Goal: Information Seeking & Learning: Learn about a topic

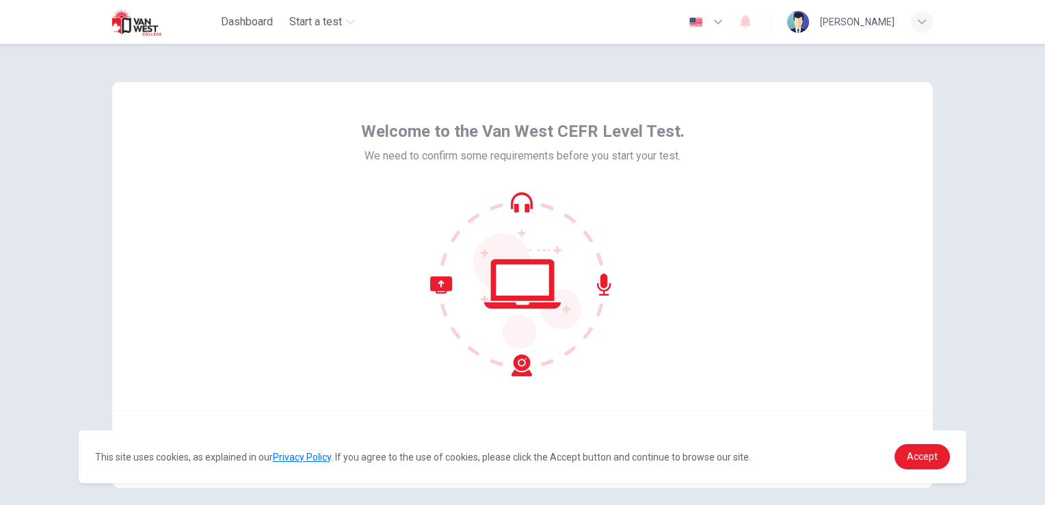
click at [892, 275] on div "Welcome to the Van West CEFR Level Test. We need to confirm some requirements b…" at bounding box center [522, 246] width 821 height 328
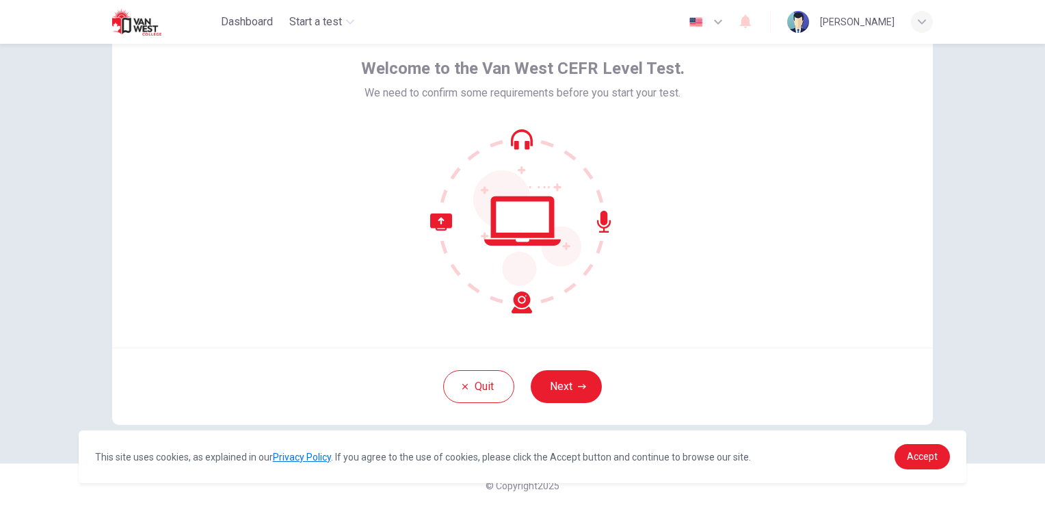
scroll to position [64, 0]
click at [551, 376] on button "Next" at bounding box center [566, 385] width 71 height 33
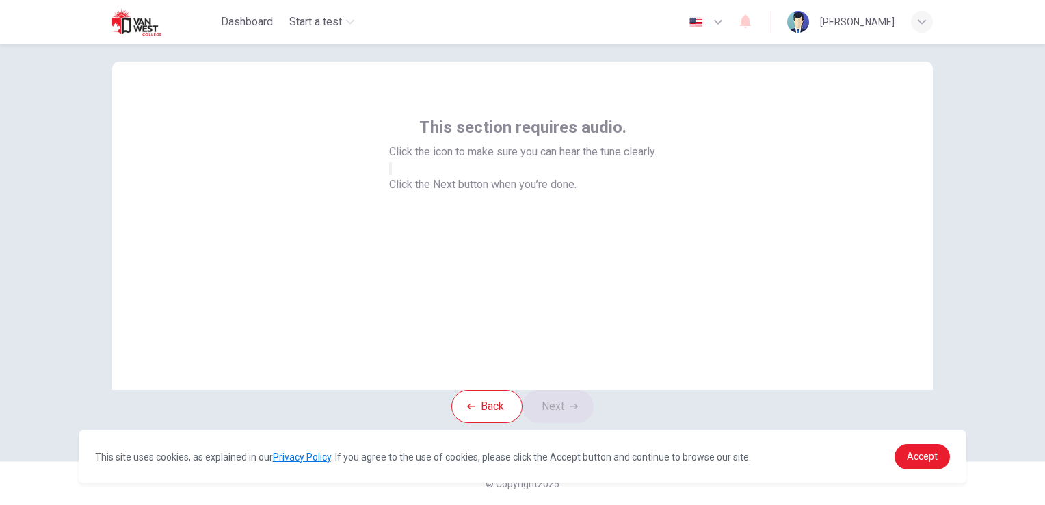
click at [392, 175] on button "button" at bounding box center [390, 168] width 3 height 13
click at [707, 309] on div "This section requires audio. Click the icon to make sure you can hear the tune …" at bounding box center [522, 226] width 821 height 328
click at [580, 392] on button "Next" at bounding box center [558, 406] width 71 height 33
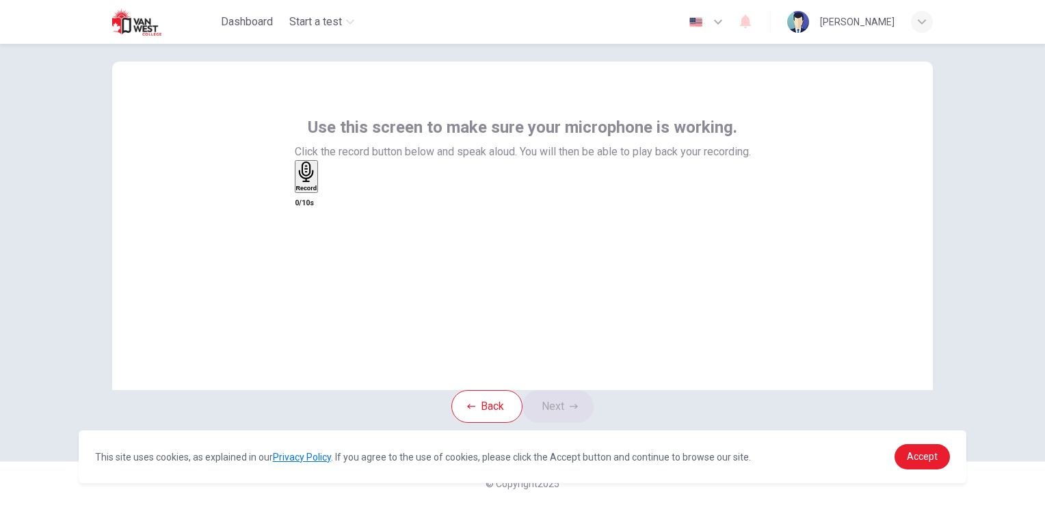
click at [317, 192] on div "Record" at bounding box center [306, 176] width 21 height 30
click at [567, 390] on button "Next" at bounding box center [558, 406] width 71 height 33
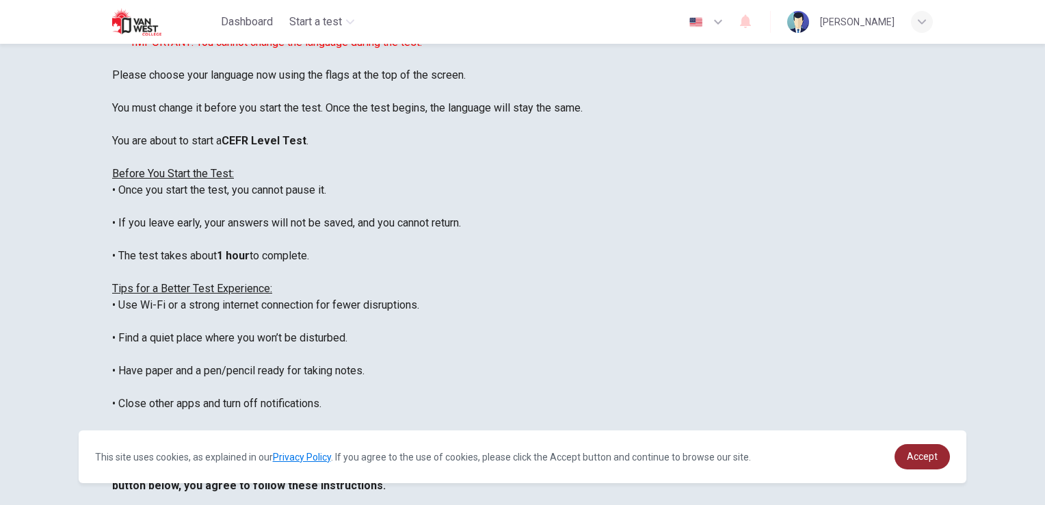
click at [914, 462] on span "Accept" at bounding box center [922, 456] width 31 height 11
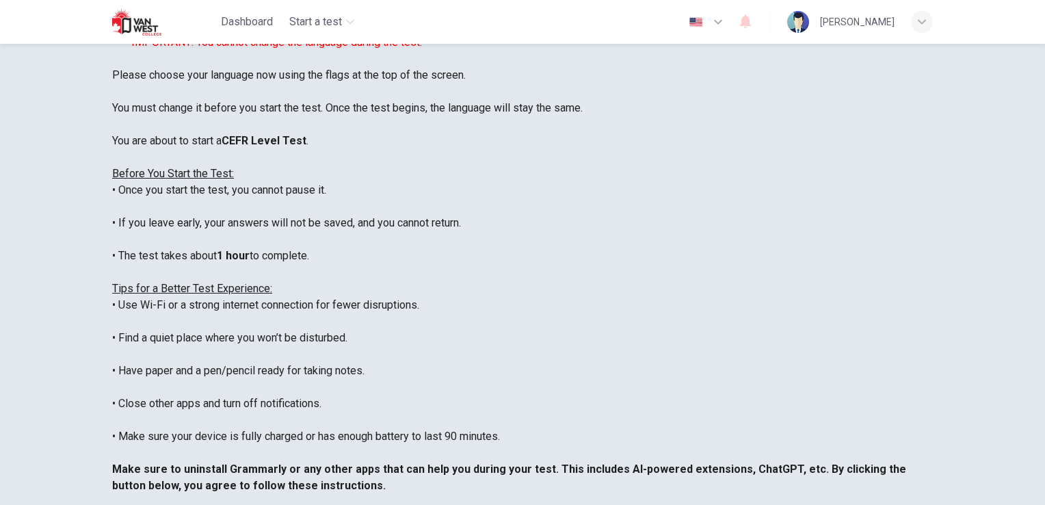
drag, startPoint x: 816, startPoint y: 369, endPoint x: 817, endPoint y: 393, distance: 24.0
click at [817, 393] on div "****IMPORTANT: You cannot change the language during the test.**** Please choos…" at bounding box center [522, 280] width 821 height 493
drag, startPoint x: 817, startPoint y: 393, endPoint x: 865, endPoint y: 221, distance: 178.3
click at [865, 221] on div "Disclaimer: ****IMPORTANT: You cannot change the language during the test.**** …" at bounding box center [522, 272] width 821 height 509
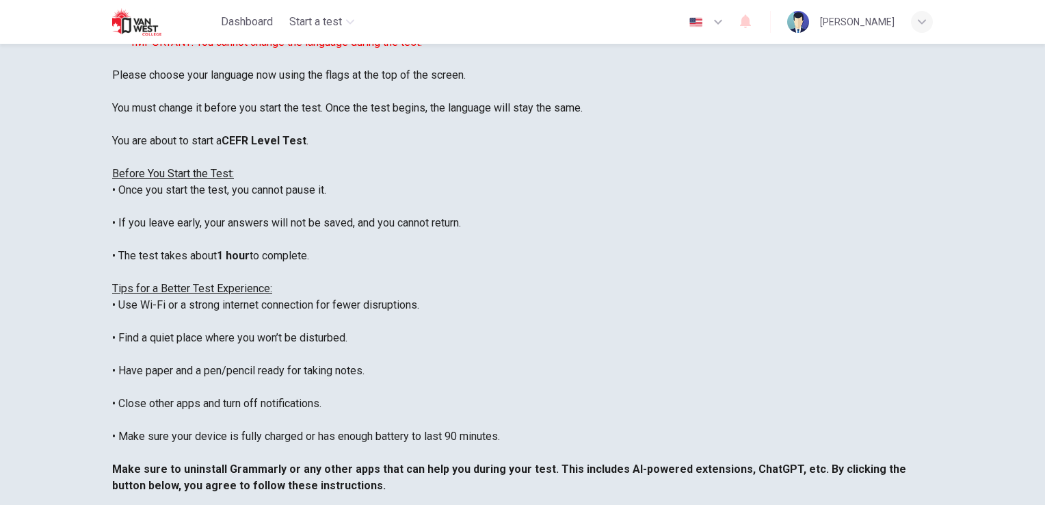
click at [860, 346] on div "Disclaimer: ****IMPORTANT: You cannot change the language during the test.**** …" at bounding box center [522, 272] width 821 height 509
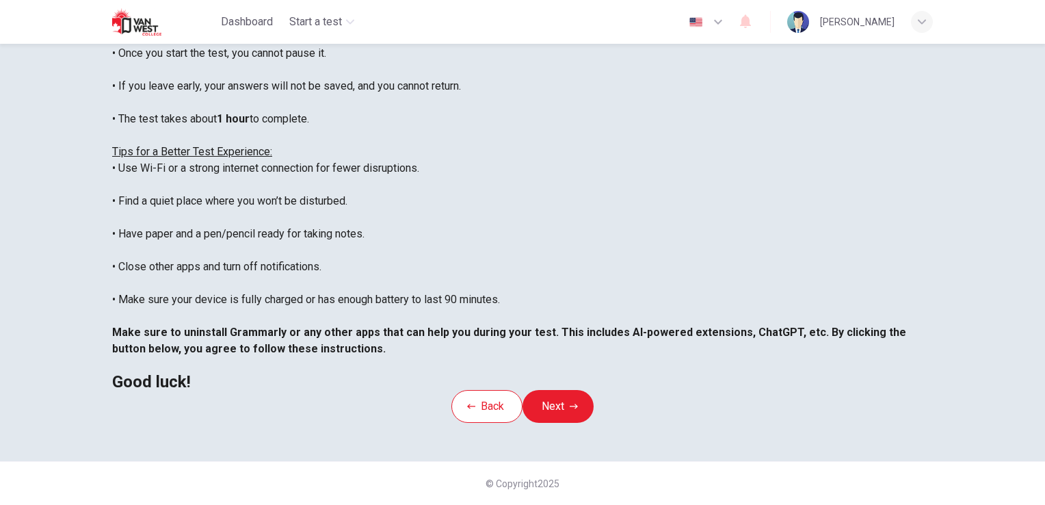
scroll to position [229, 0]
click at [562, 417] on button "Next" at bounding box center [558, 406] width 71 height 33
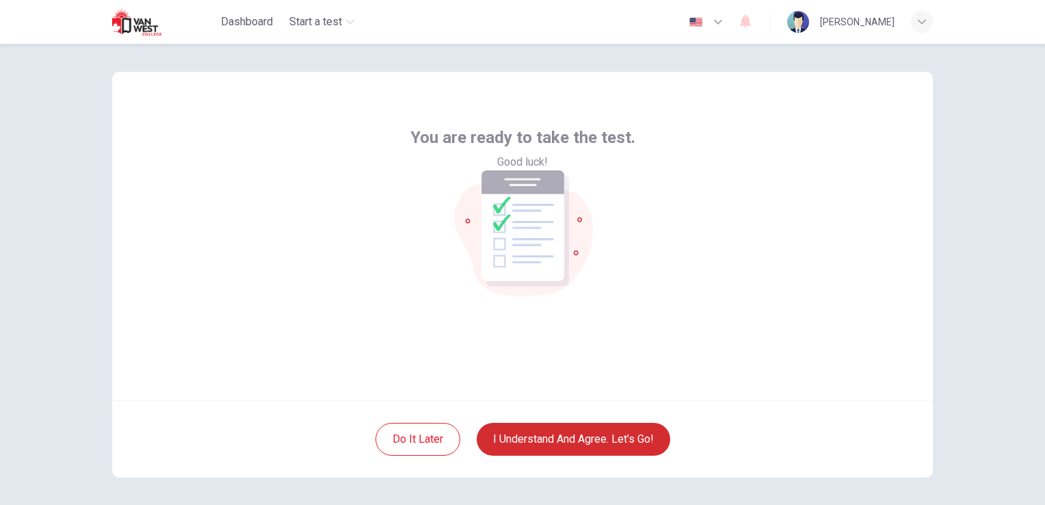
scroll to position [10, 0]
click at [616, 439] on button "I understand and agree. Let’s go!" at bounding box center [574, 440] width 194 height 33
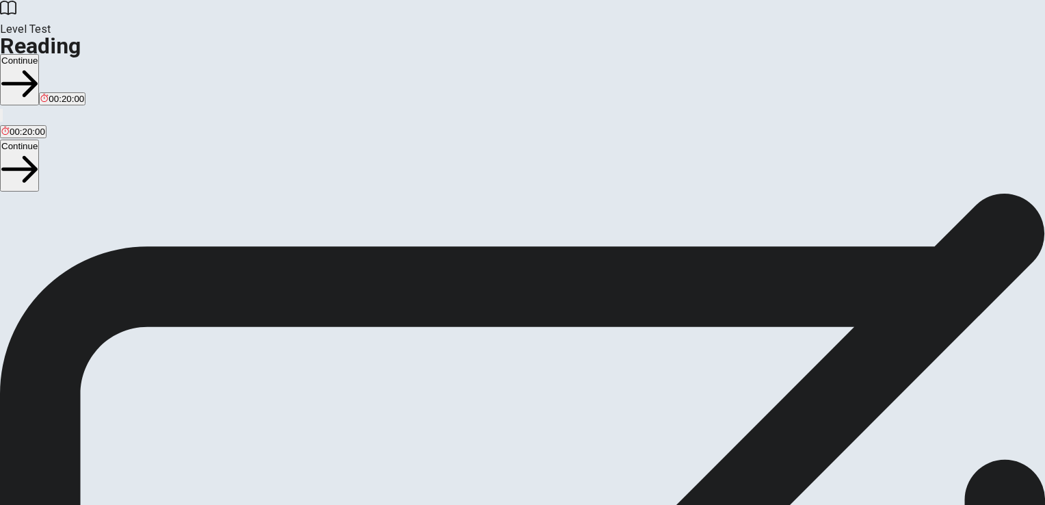
click at [317, 319] on span "You will read 1 passage . You have 20 minutes to read and answer questions. Mos…" at bounding box center [158, 365] width 317 height 309
click at [39, 54] on button "Continue" at bounding box center [19, 79] width 39 height 51
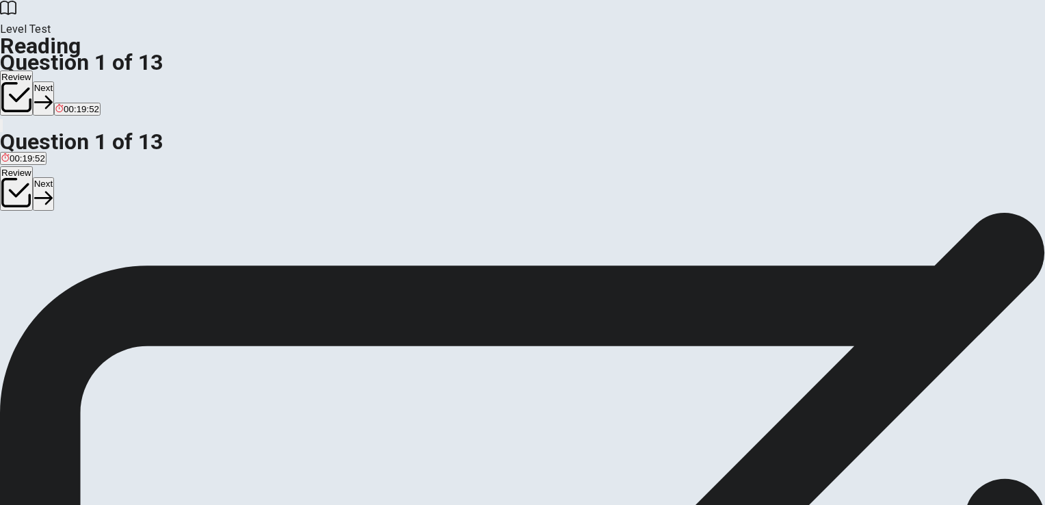
click at [682, 248] on div "1 Social media has become a big part of many people's daily lives. Platforms li…" at bounding box center [522, 272] width 1045 height 49
click at [951, 171] on div "Question 1 According to the passage, what is one main benefit of social media? …" at bounding box center [522, 424] width 1045 height 534
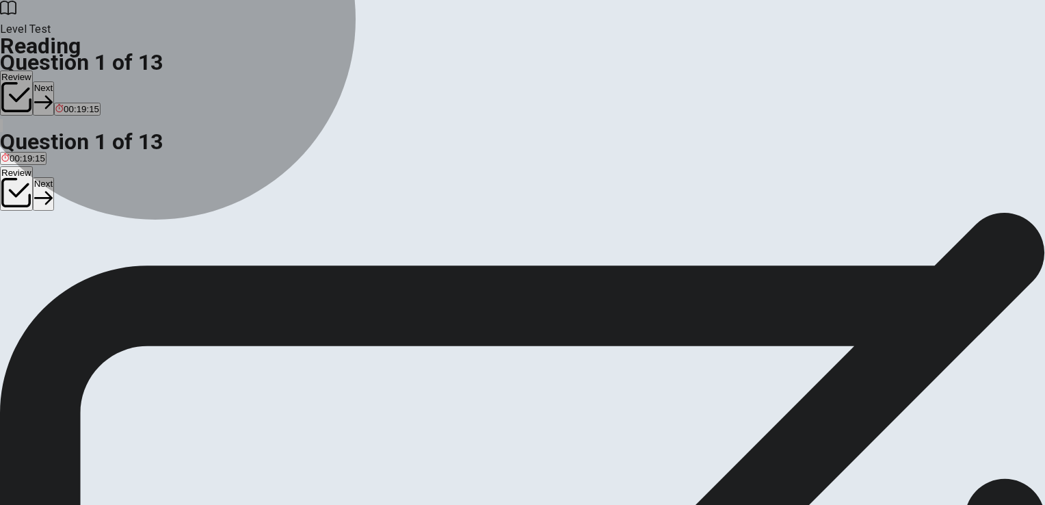
click at [292, 246] on span "It helps people stay in touch with friends and family" at bounding box center [232, 251] width 206 height 10
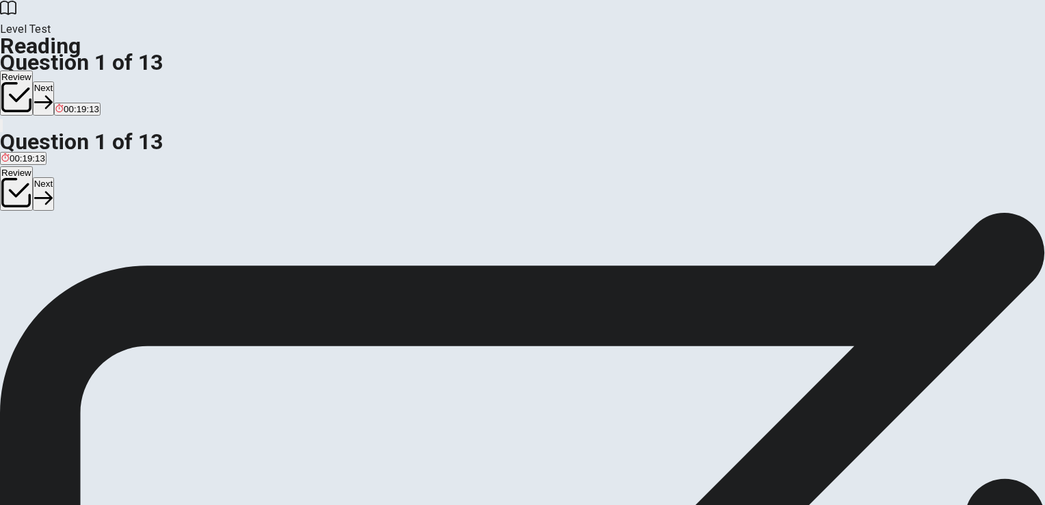
click at [659, 324] on div "2 One of the main benefits of social media is that it helps people stay in touc…" at bounding box center [522, 348] width 1045 height 49
click at [753, 374] on div "3 Social media also provides a platform for people to express themselves and sh…" at bounding box center [522, 398] width 1045 height 49
click at [54, 81] on button "Next" at bounding box center [43, 98] width 21 height 34
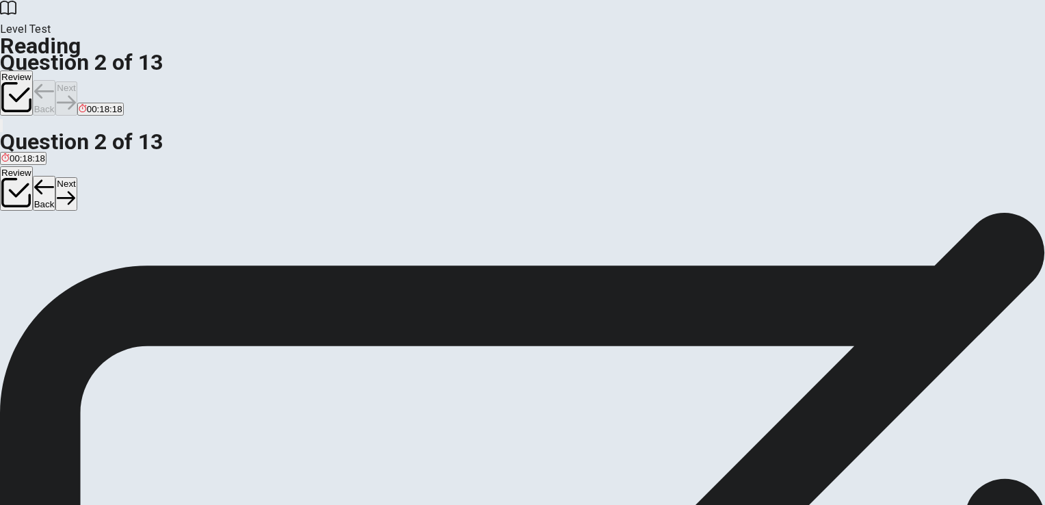
scroll to position [101, 0]
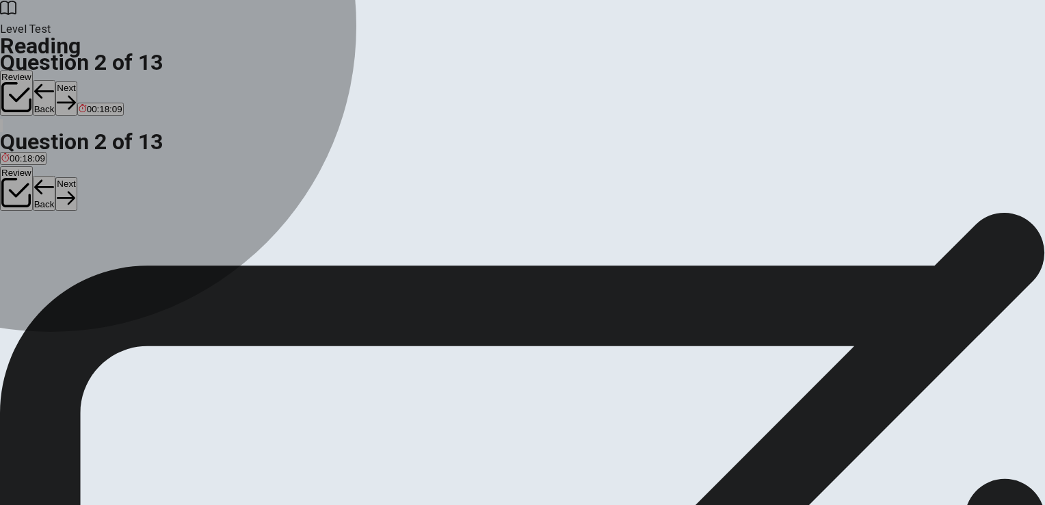
click at [116, 257] on button "C immediately" at bounding box center [89, 245] width 51 height 23
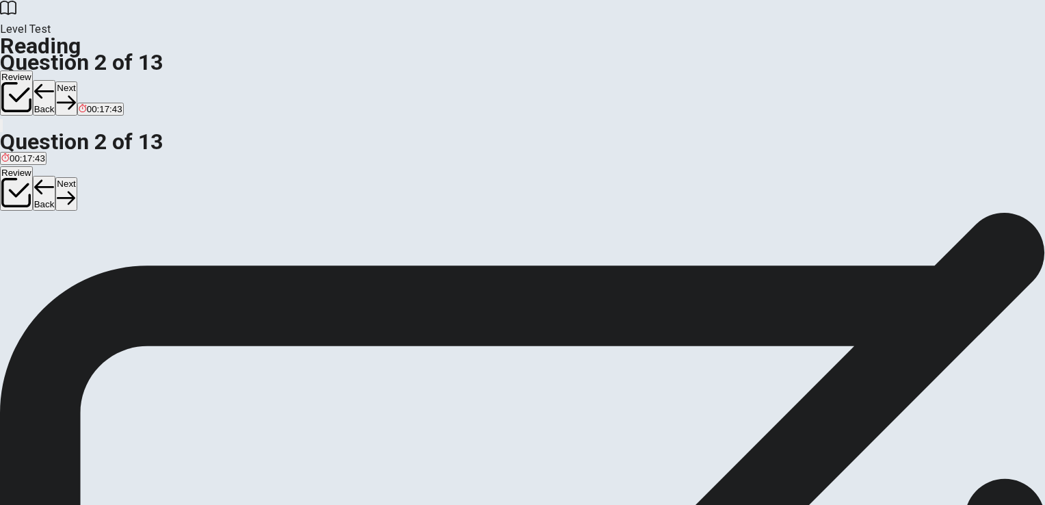
click at [77, 81] on button "Next" at bounding box center [65, 98] width 21 height 34
click at [716, 298] on div "1 Social media has become a big part of many people's daily lives. Platforms li…" at bounding box center [522, 496] width 1045 height 443
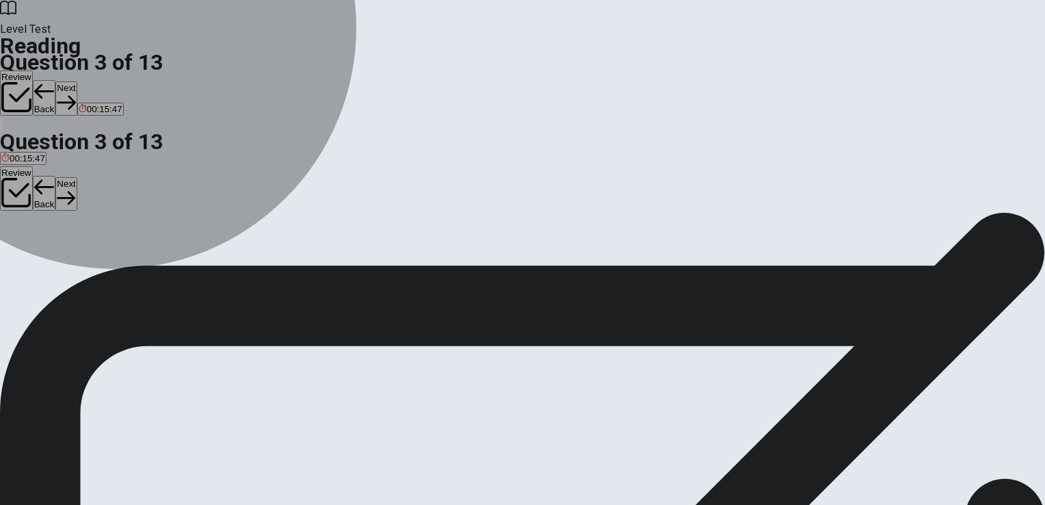
click at [252, 207] on button "B By sharing artwork or music they've created" at bounding box center [206, 218] width 179 height 23
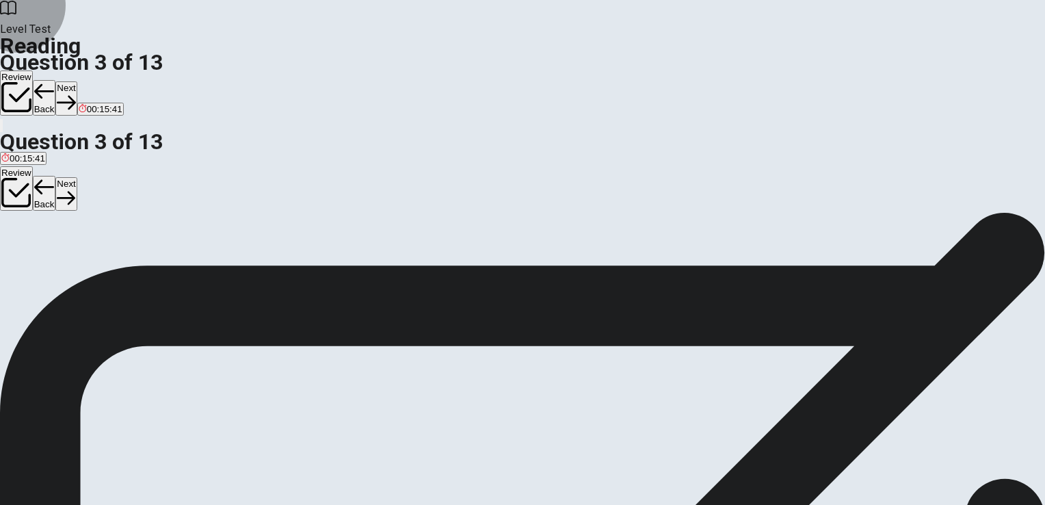
click at [77, 81] on button "Next" at bounding box center [65, 98] width 21 height 34
click at [632, 445] on div "5 However, social media also has some downsides. One concern is that it can be …" at bounding box center [522, 469] width 1045 height 49
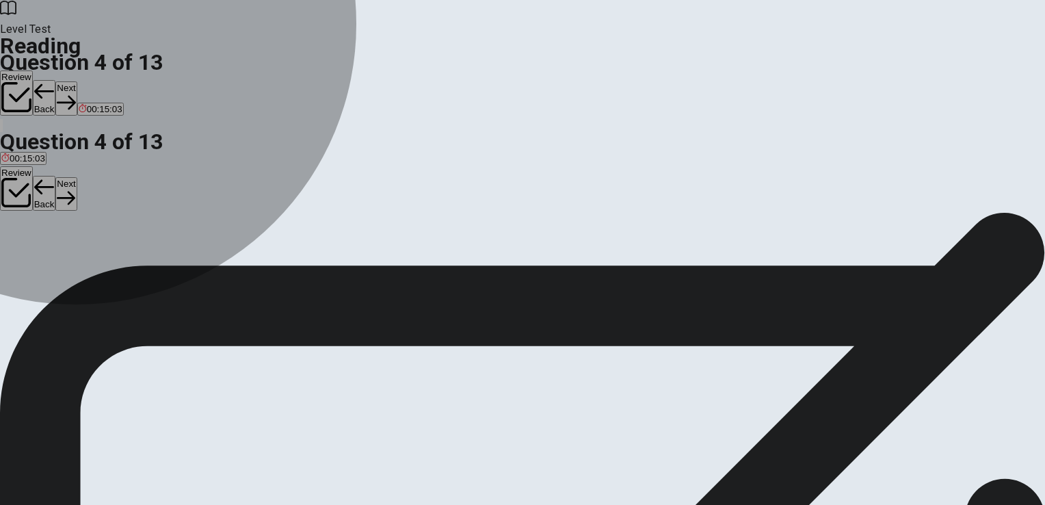
click at [175, 229] on span "informed about" at bounding box center [144, 223] width 61 height 10
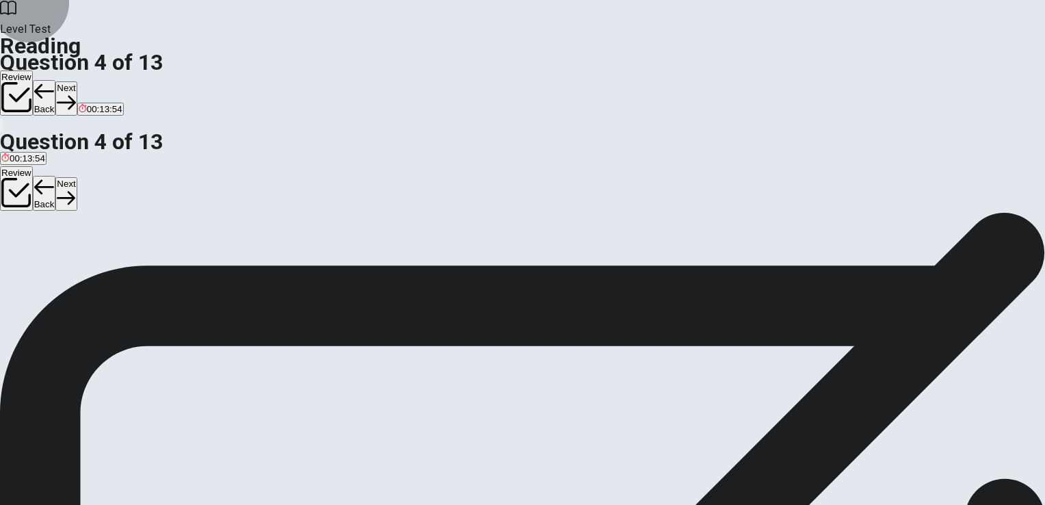
click at [77, 81] on button "Next" at bounding box center [65, 98] width 21 height 34
click at [796, 463] on span "However, social media also has some downsides. One concern is that it can be ad…" at bounding box center [505, 477] width 1010 height 29
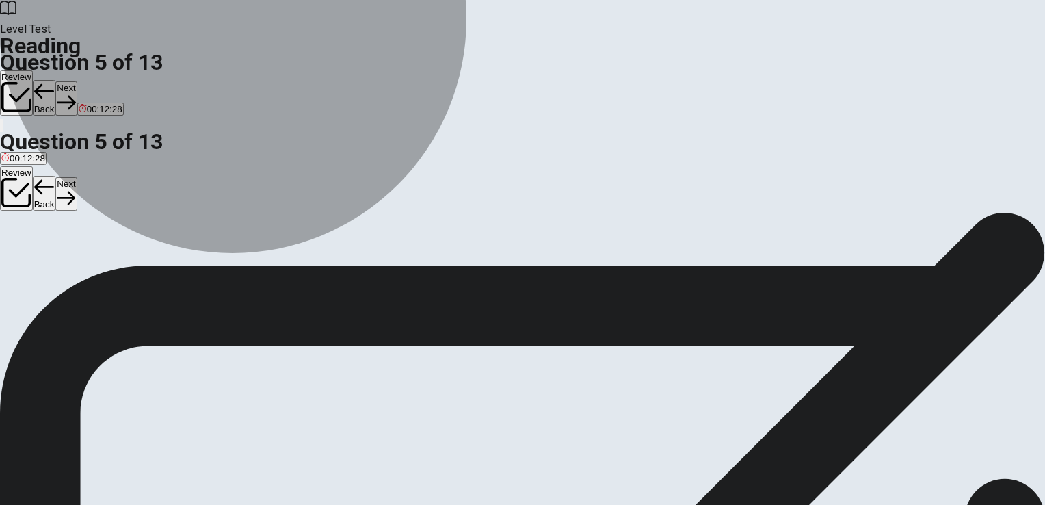
click at [386, 171] on span "It always causes physical health problems" at bounding box center [471, 166] width 170 height 10
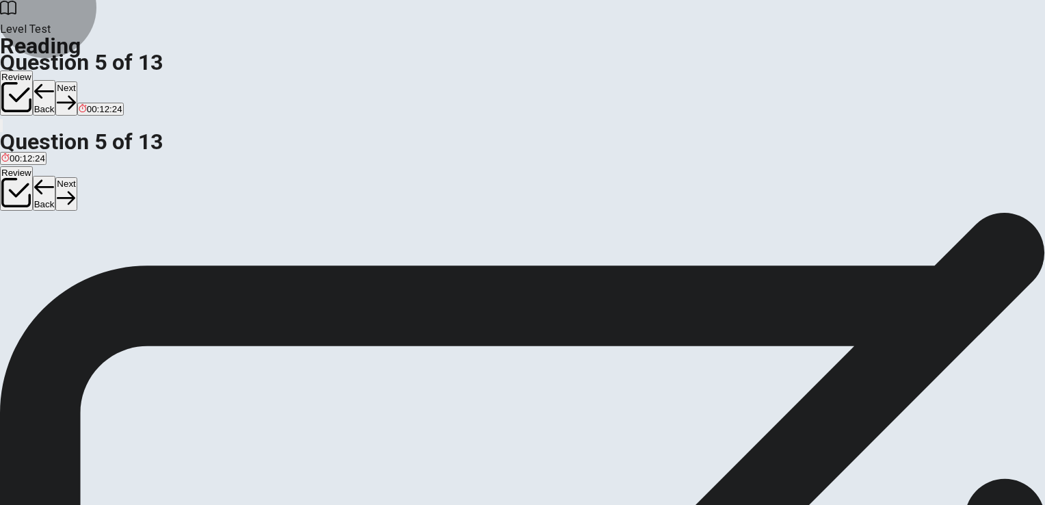
click at [77, 81] on button "Next" at bounding box center [65, 98] width 21 height 34
click at [478, 174] on div "Question 6 Based on the information in paragraph 6, how might social media affe…" at bounding box center [522, 144] width 1045 height 57
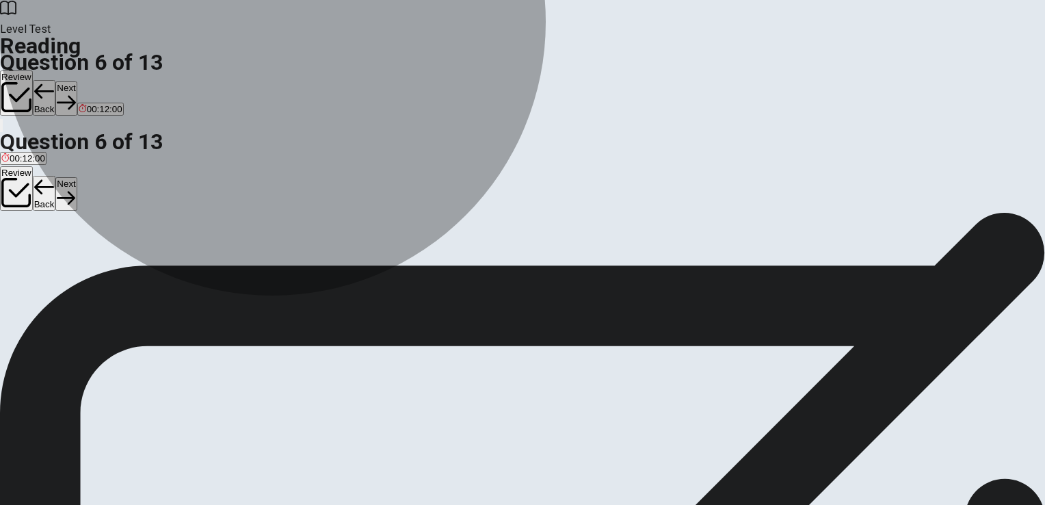
click at [385, 216] on span "By making them feel their lives aren't as exciting as others'" at bounding box center [267, 221] width 236 height 10
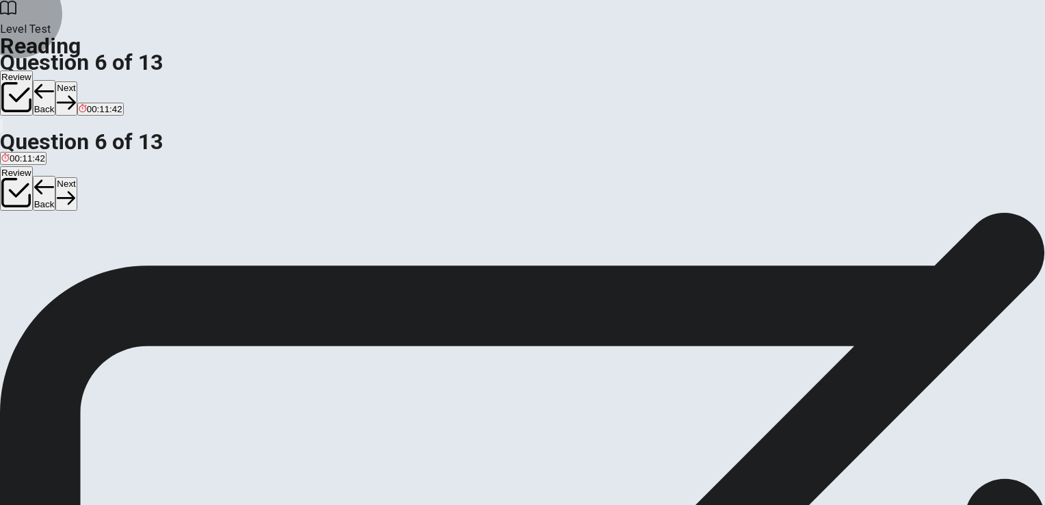
click at [77, 81] on button "Next" at bounding box center [65, 98] width 21 height 34
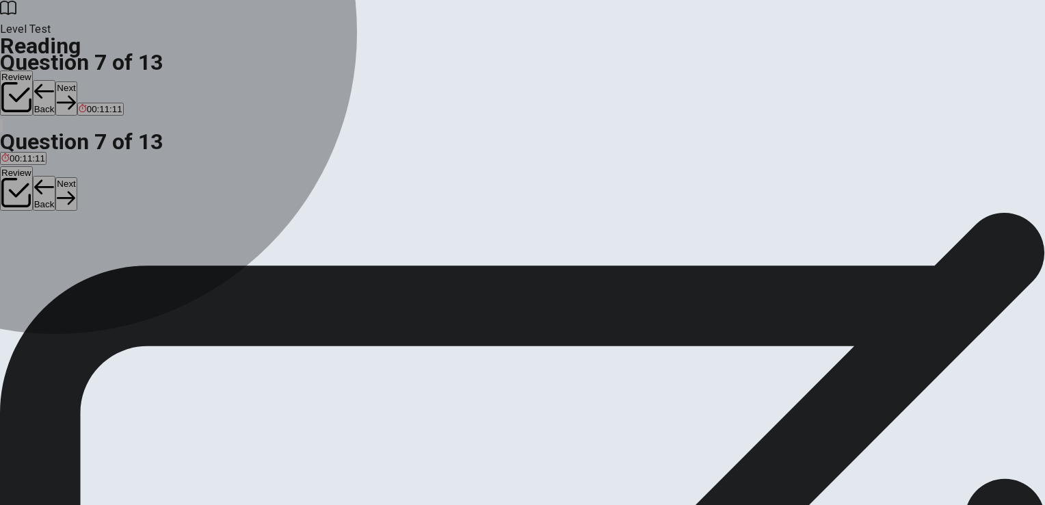
click at [192, 227] on button "D change and develop" at bounding box center [232, 215] width 85 height 23
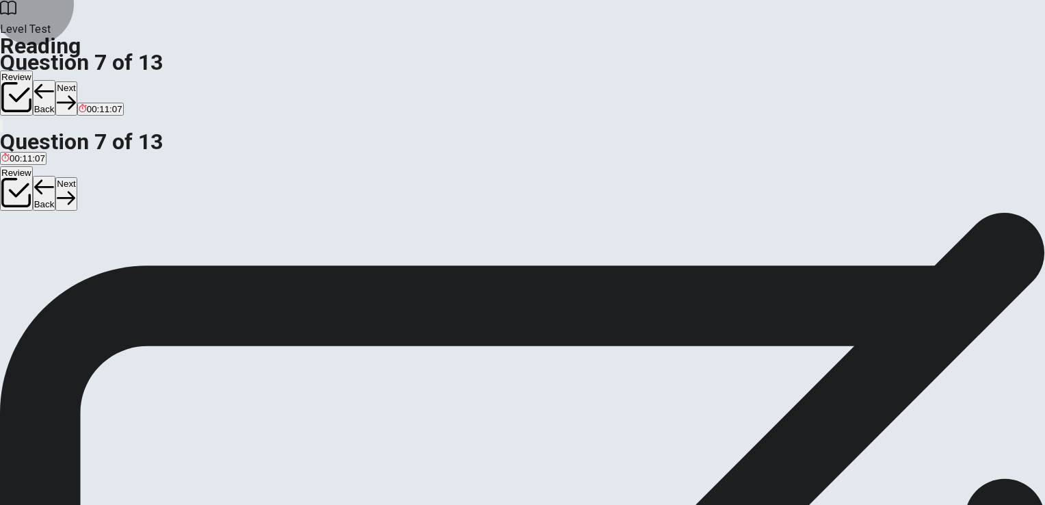
click at [77, 81] on button "Next" at bounding box center [65, 98] width 21 height 34
click at [192, 204] on button "A You should never share any information online." at bounding box center [96, 215] width 192 height 23
click at [496, 171] on div "Question 8 Which of the sentences below best expresses the essential informatio…" at bounding box center [522, 199] width 1045 height 57
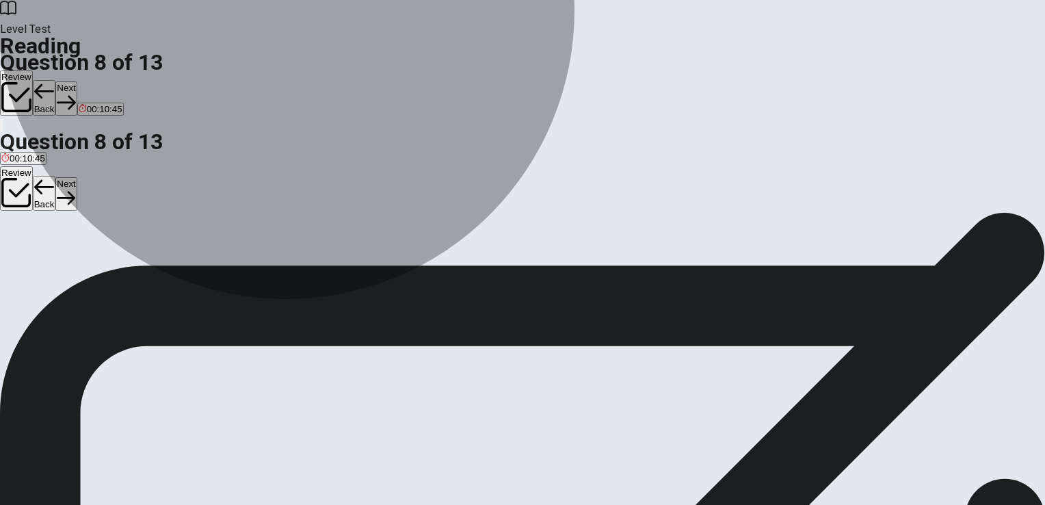
click at [441, 226] on span "Information shared on social media may reach a wider audience than expected." at bounding box center [601, 221] width 321 height 10
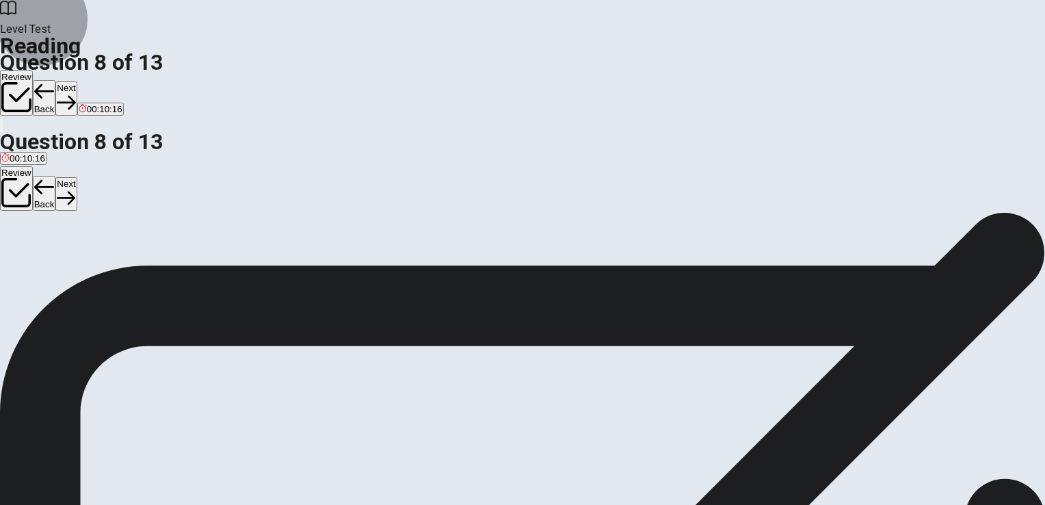
click at [77, 81] on button "Next" at bounding box center [65, 98] width 21 height 34
click at [509, 171] on div "Question 9 The passage mentions all of the following as ways people use social …" at bounding box center [522, 199] width 1045 height 57
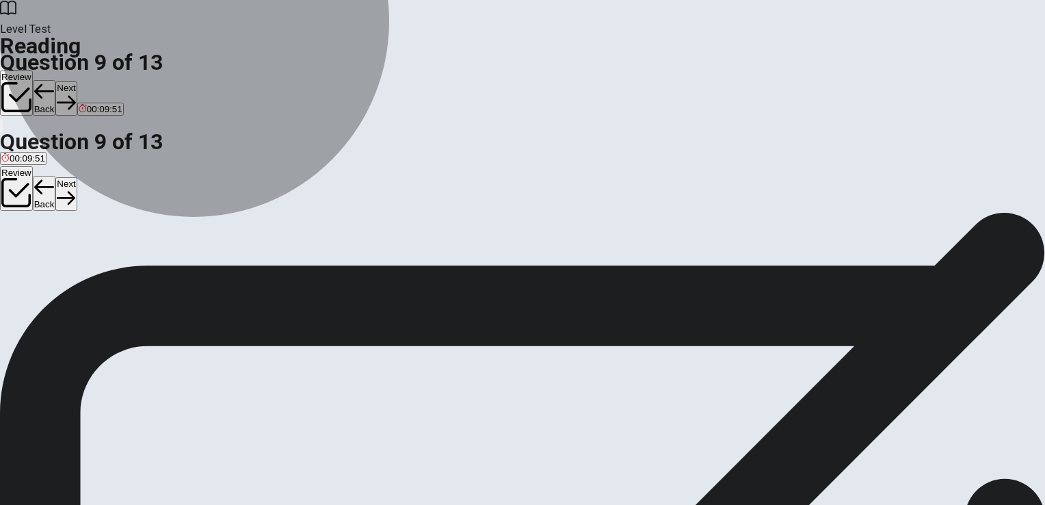
click at [478, 226] on span "Completely replacing all in-person interactions" at bounding box center [571, 221] width 187 height 10
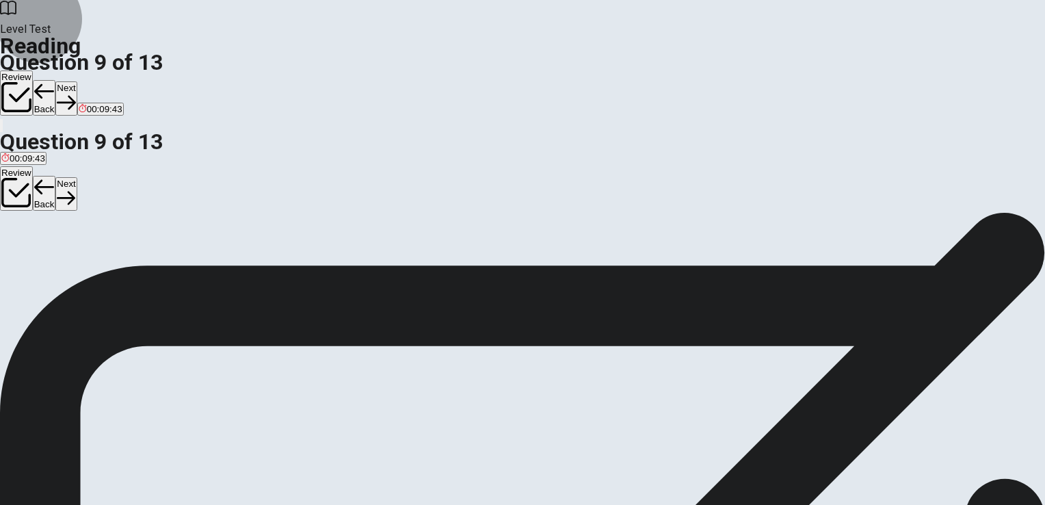
click at [77, 81] on button "Next" at bounding box center [65, 98] width 21 height 34
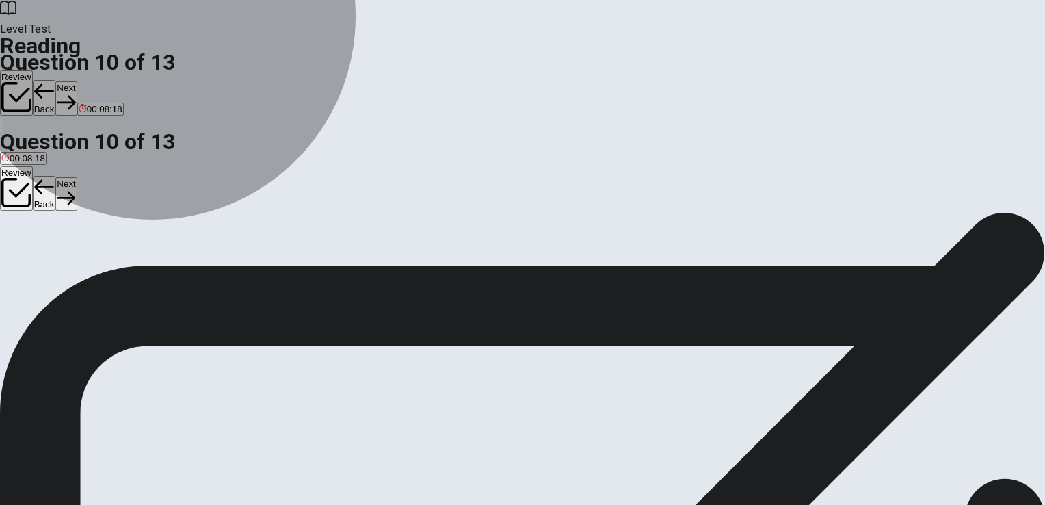
click at [340, 226] on span "By finding a balance and setting limits" at bounding box center [416, 221] width 153 height 10
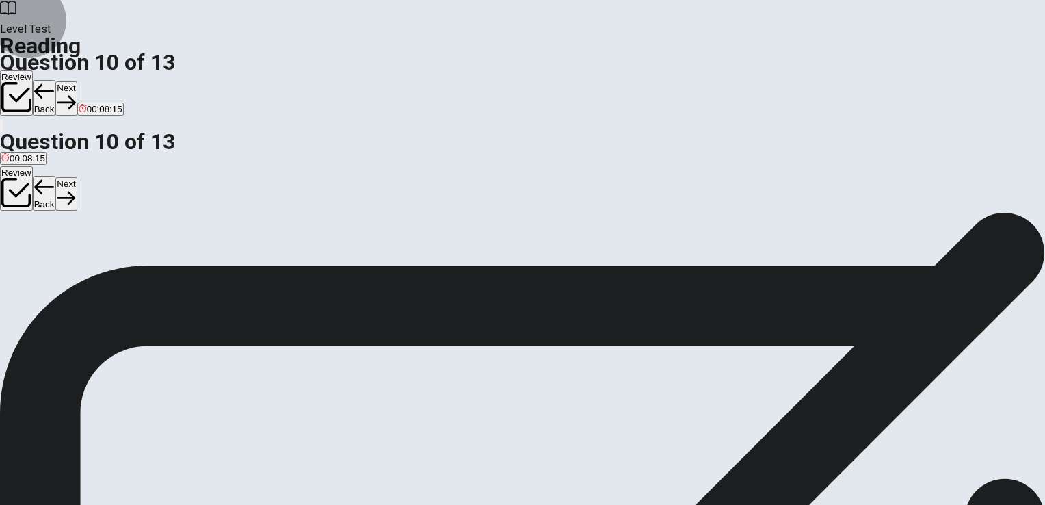
click at [77, 81] on button "Next" at bounding box center [65, 98] width 21 height 34
click at [441, 370] on input at bounding box center [381, 376] width 118 height 13
click at [77, 81] on button "Next" at bounding box center [65, 98] width 21 height 34
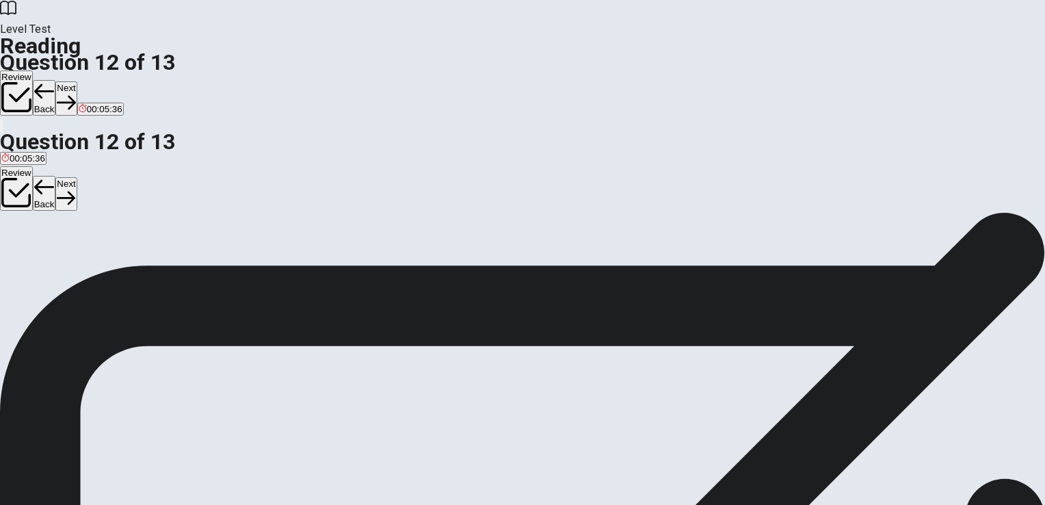
click at [172, 387] on input at bounding box center [113, 393] width 118 height 13
click at [77, 81] on button "Next" at bounding box center [65, 98] width 21 height 34
drag, startPoint x: 175, startPoint y: 288, endPoint x: 493, endPoint y: 289, distance: 317.5
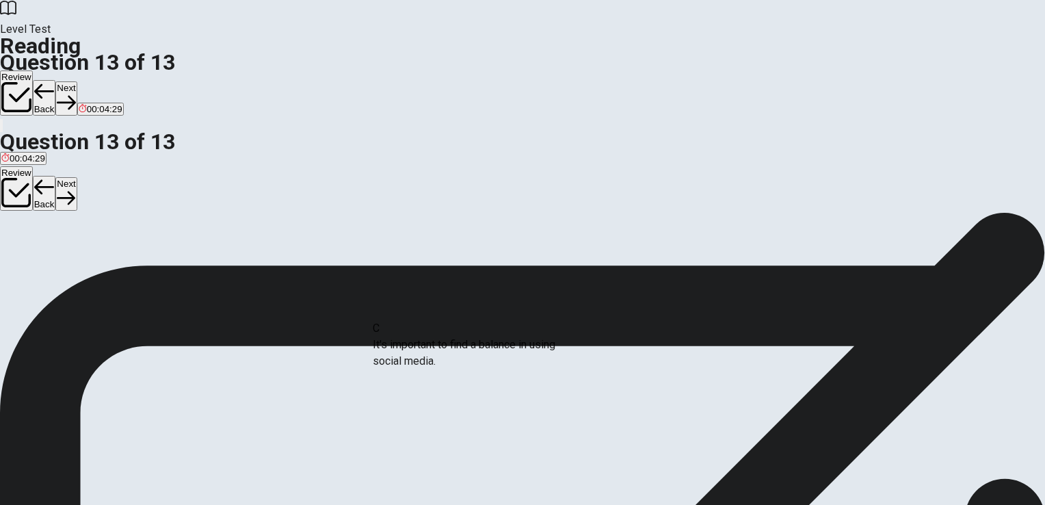
drag, startPoint x: 245, startPoint y: 383, endPoint x: 520, endPoint y: 356, distance: 276.3
drag, startPoint x: 219, startPoint y: 295, endPoint x: 465, endPoint y: 324, distance: 248.1
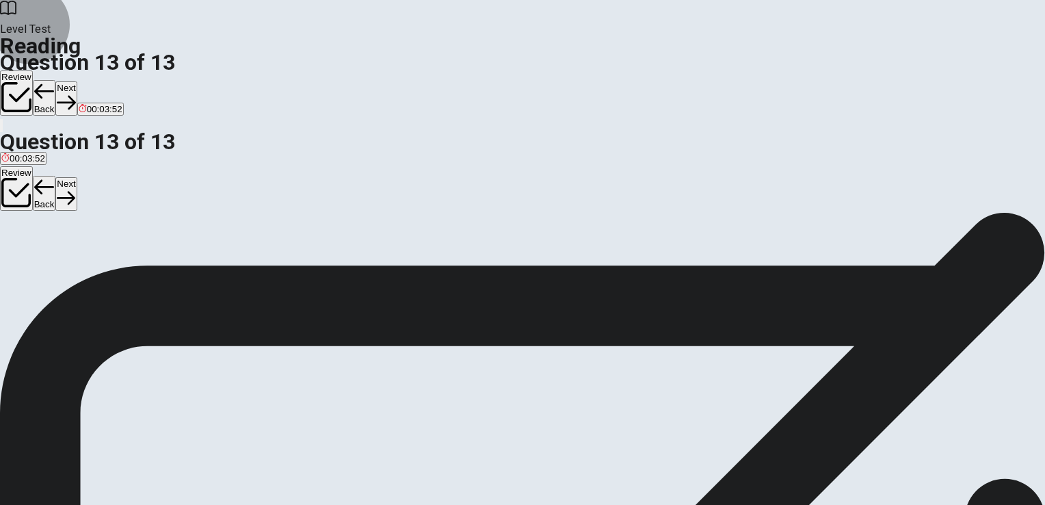
click at [56, 80] on button "Back" at bounding box center [44, 98] width 23 height 36
click at [33, 70] on button "Review" at bounding box center [16, 92] width 33 height 45
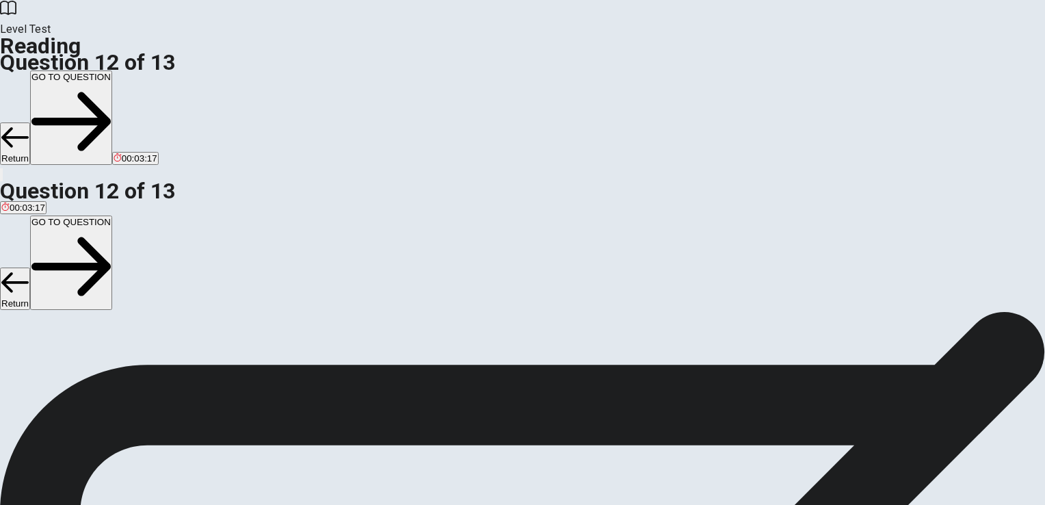
scroll to position [0, 0]
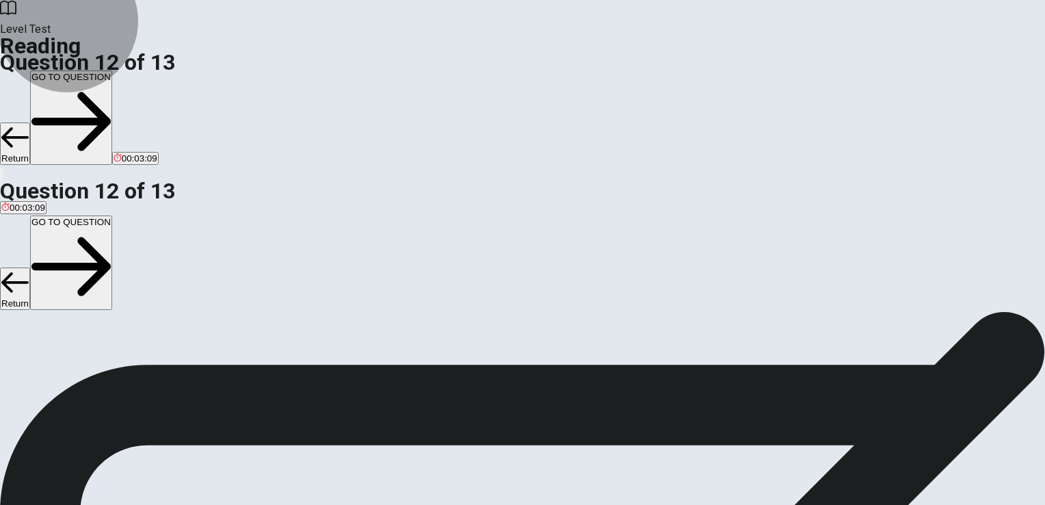
click at [112, 70] on button "GO TO QUESTION" at bounding box center [71, 117] width 82 height 94
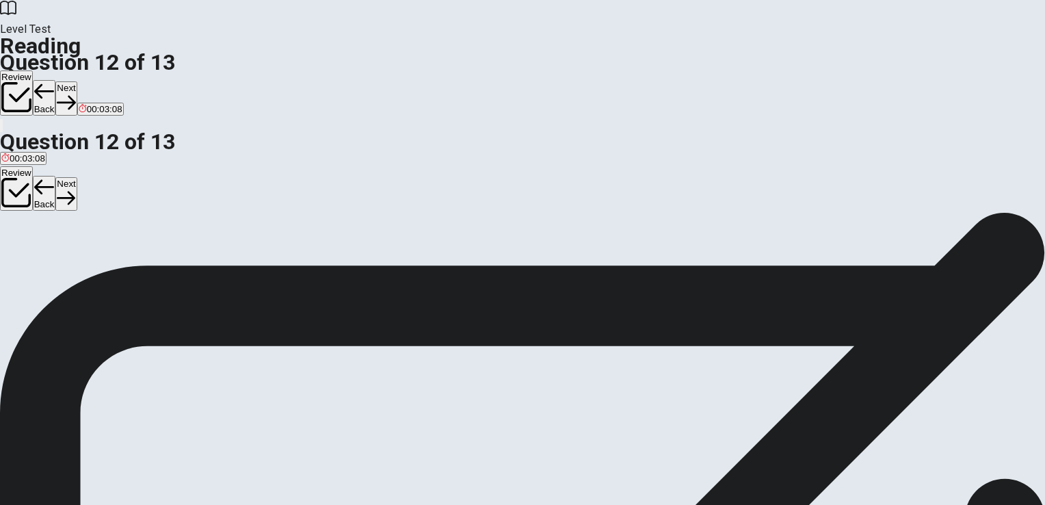
scroll to position [101, 0]
click at [77, 81] on button "Next" at bounding box center [65, 98] width 21 height 34
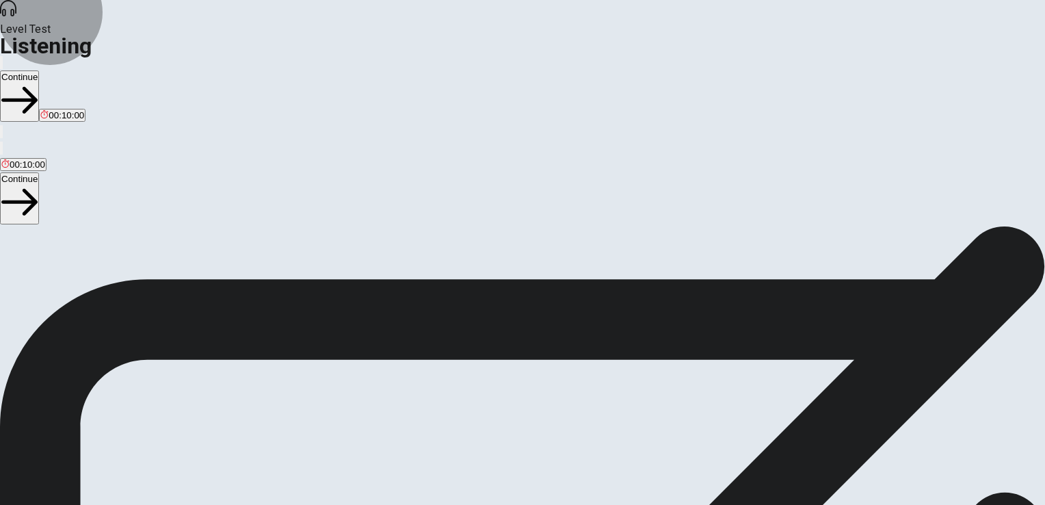
click at [39, 70] on button "Continue" at bounding box center [19, 95] width 39 height 51
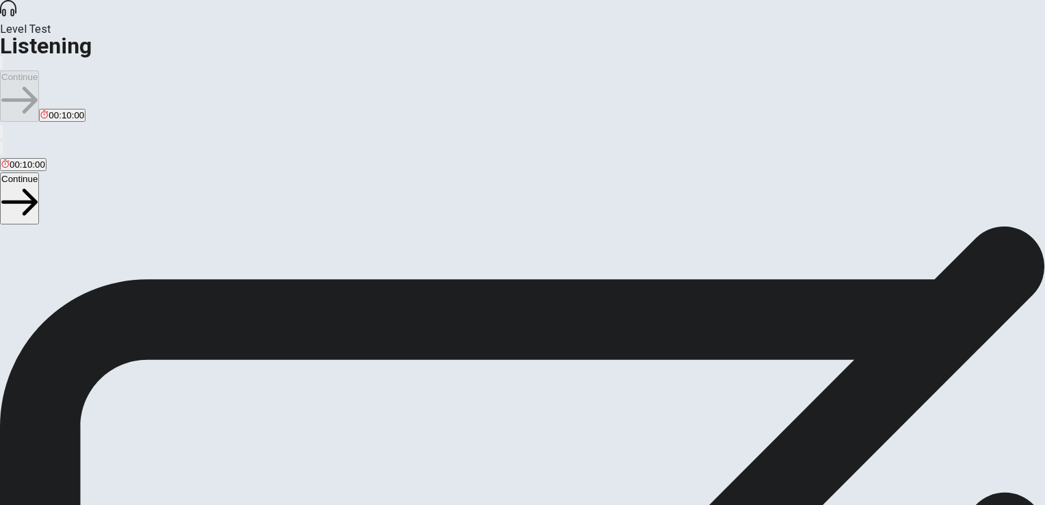
scroll to position [6, 0]
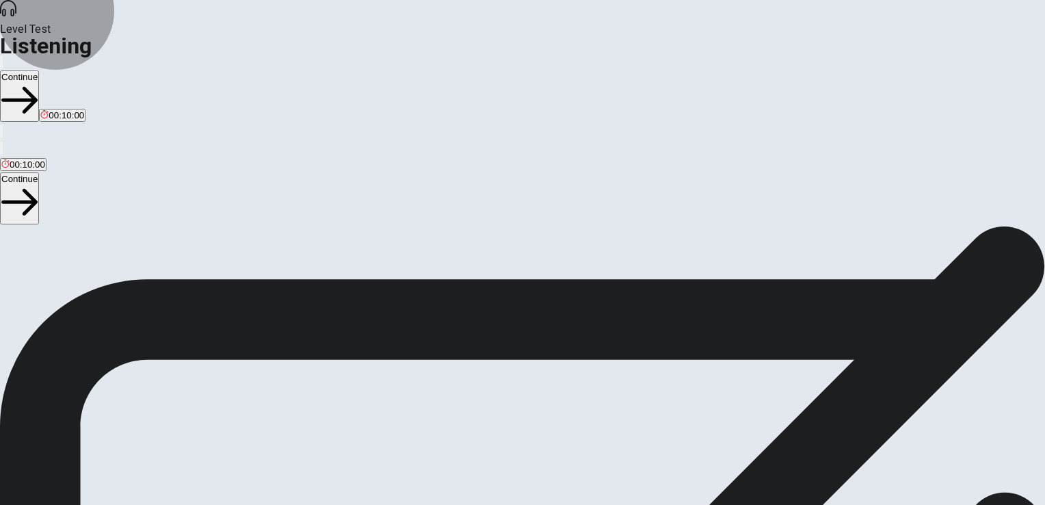
click at [39, 70] on button "Continue" at bounding box center [19, 95] width 39 height 51
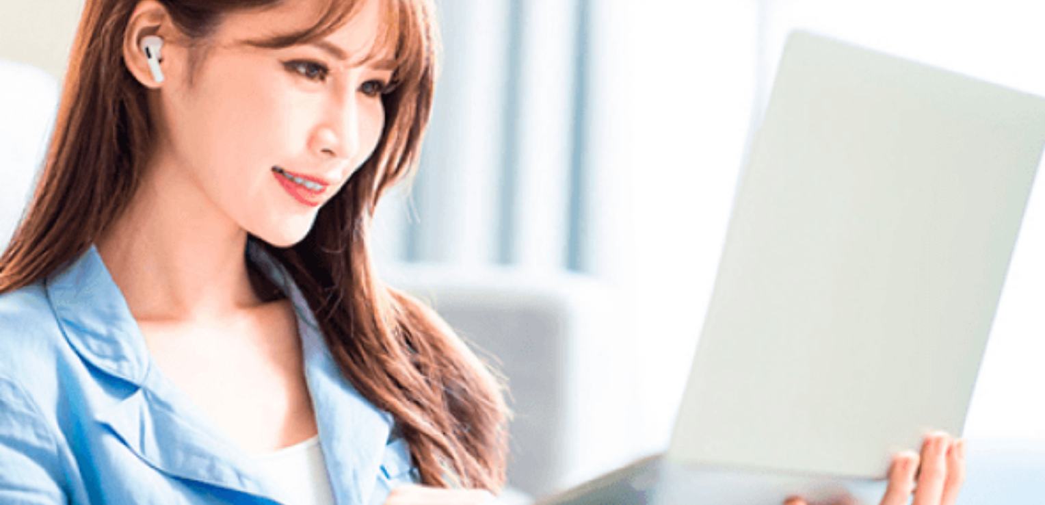
scroll to position [0, 0]
click at [746, 242] on div "Listen to this clip about Course Registration, then answer the questions. You c…" at bounding box center [522, 225] width 1045 height 33
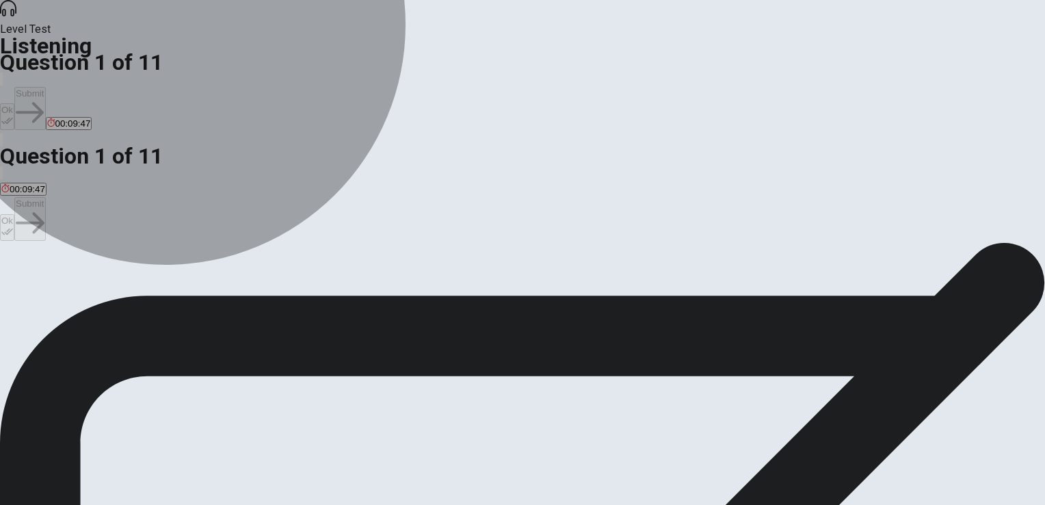
click at [356, 287] on span "To explore something different from her major." at bounding box center [263, 292] width 186 height 10
click at [523, 297] on span "Because it’s a requirement." at bounding box center [578, 292] width 110 height 10
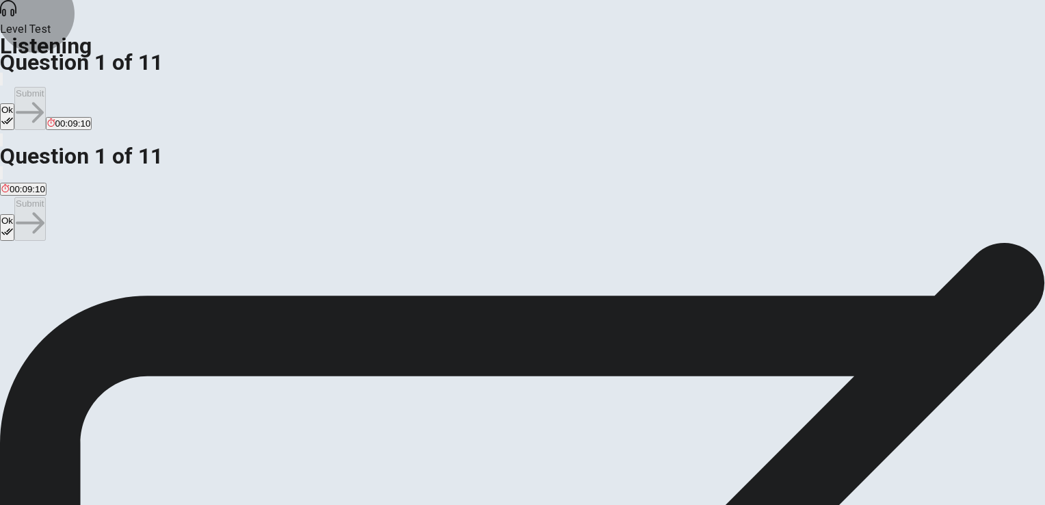
click at [13, 115] on icon "button" at bounding box center [7, 121] width 12 height 12
click at [44, 99] on icon "button" at bounding box center [30, 113] width 28 height 28
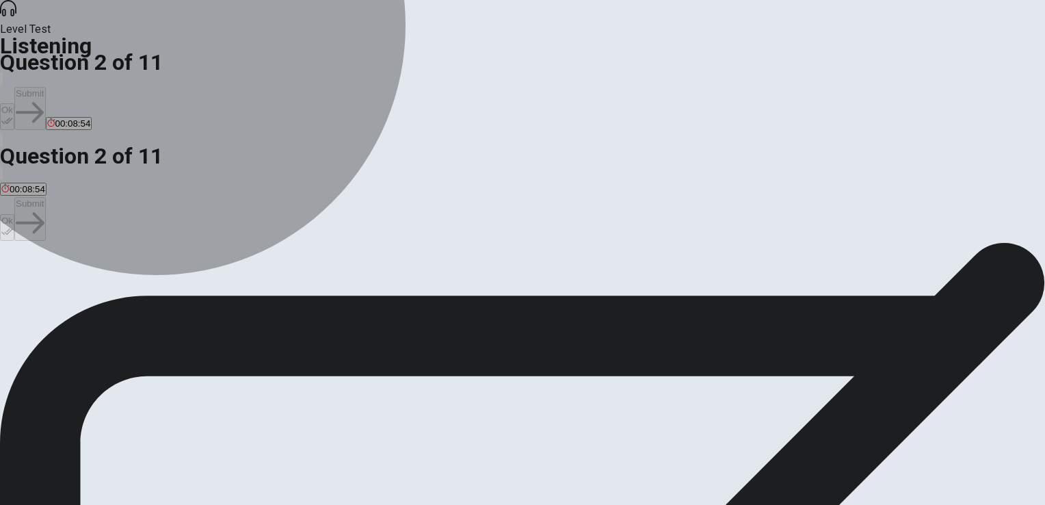
click at [328, 275] on button "B They help develop critical thinking and research skills." at bounding box center [218, 286] width 220 height 23
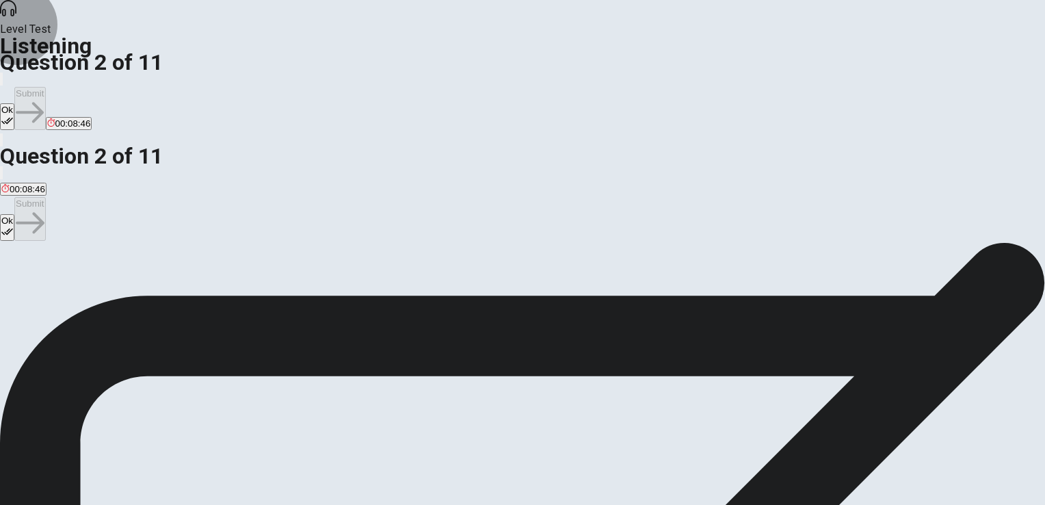
click at [14, 103] on button "Ok" at bounding box center [7, 116] width 14 height 27
click at [45, 87] on button "Submit" at bounding box center [29, 108] width 31 height 43
click at [345, 287] on span "How to balance the workload with science courses." at bounding box center [241, 292] width 207 height 10
click at [14, 103] on button "Ok" at bounding box center [7, 116] width 14 height 27
click at [45, 87] on button "Submit" at bounding box center [29, 108] width 31 height 43
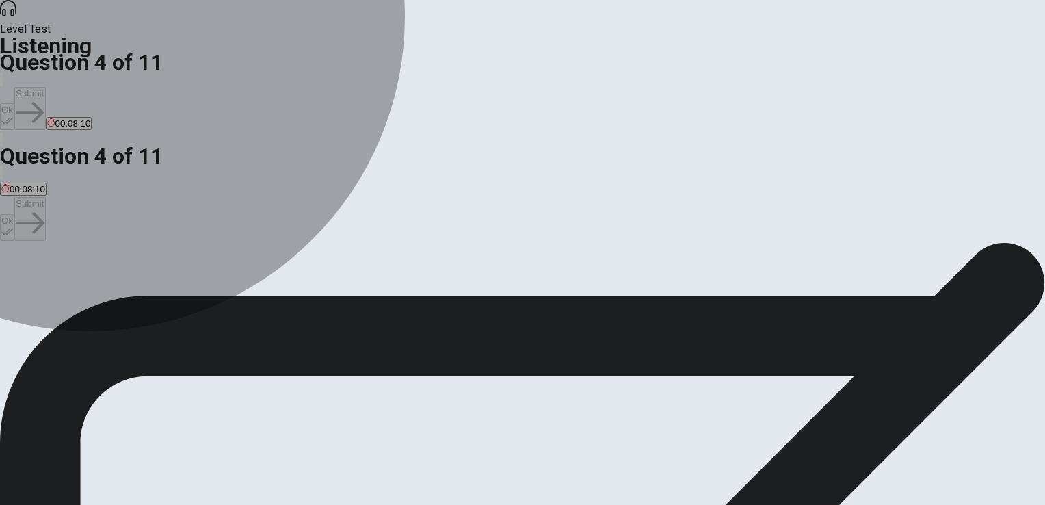
click at [122, 287] on span "Take a lighter science course." at bounding box center [61, 292] width 120 height 10
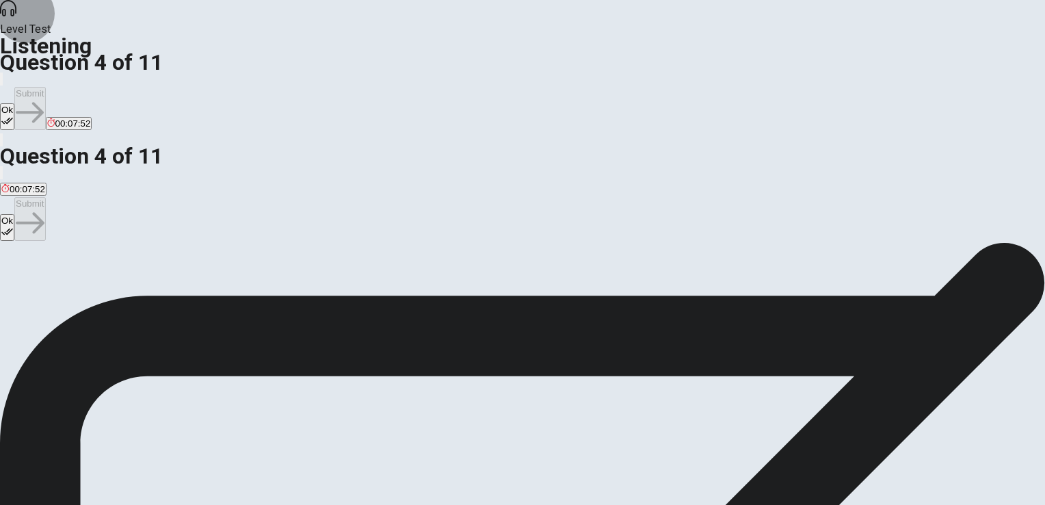
click at [14, 103] on button "Ok" at bounding box center [7, 116] width 14 height 27
click at [45, 87] on button "Submit" at bounding box center [29, 108] width 31 height 43
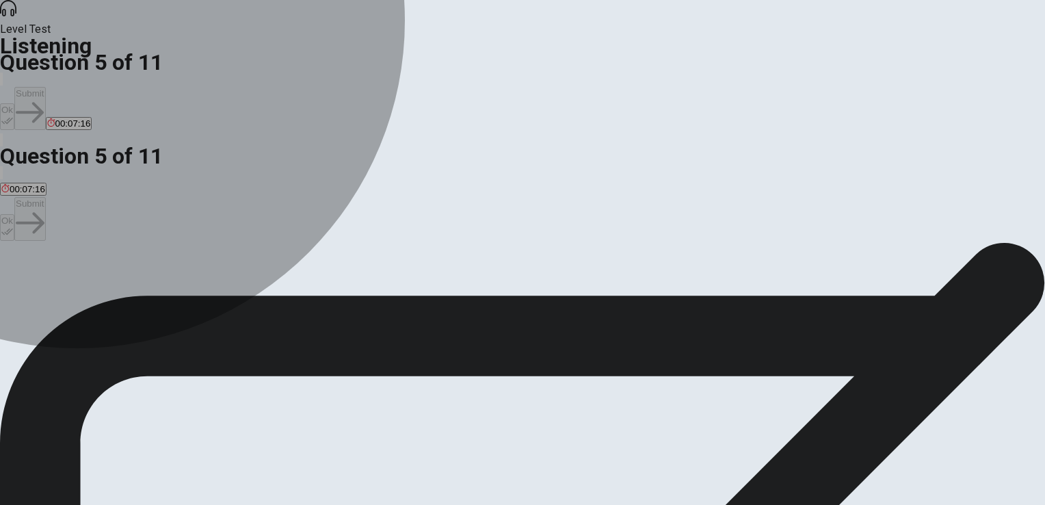
click at [248, 287] on span "Introduction to Astronomy" at bounding box center [196, 292] width 103 height 10
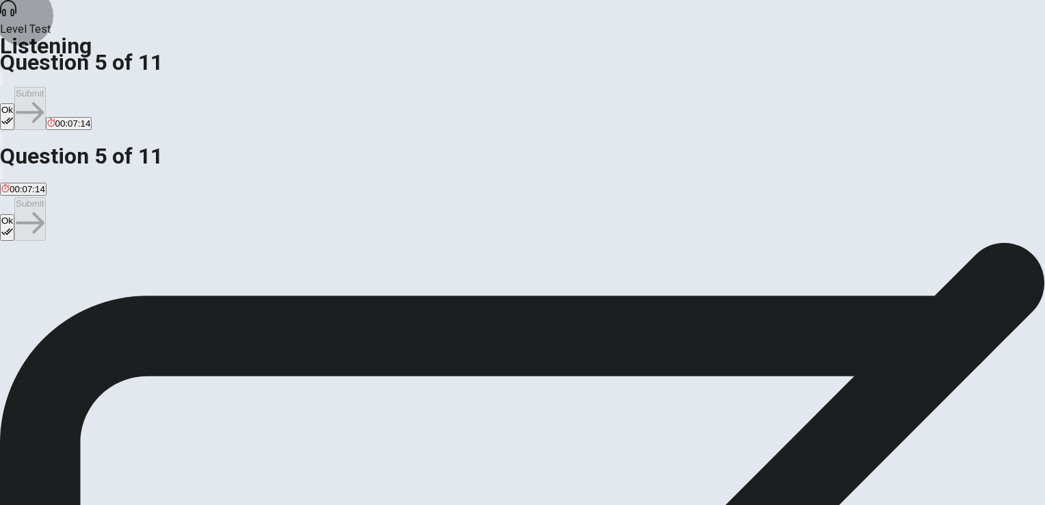
click at [14, 103] on button "Ok" at bounding box center [7, 116] width 14 height 27
click at [44, 99] on icon "button" at bounding box center [30, 113] width 28 height 28
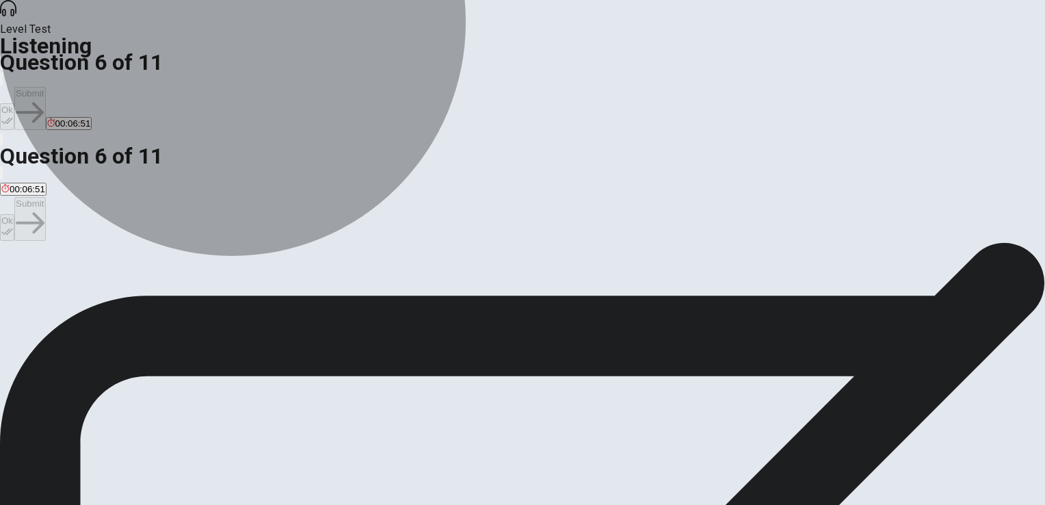
click at [588, 298] on button "D It requires a lot of writing and research." at bounding box center [668, 286] width 160 height 23
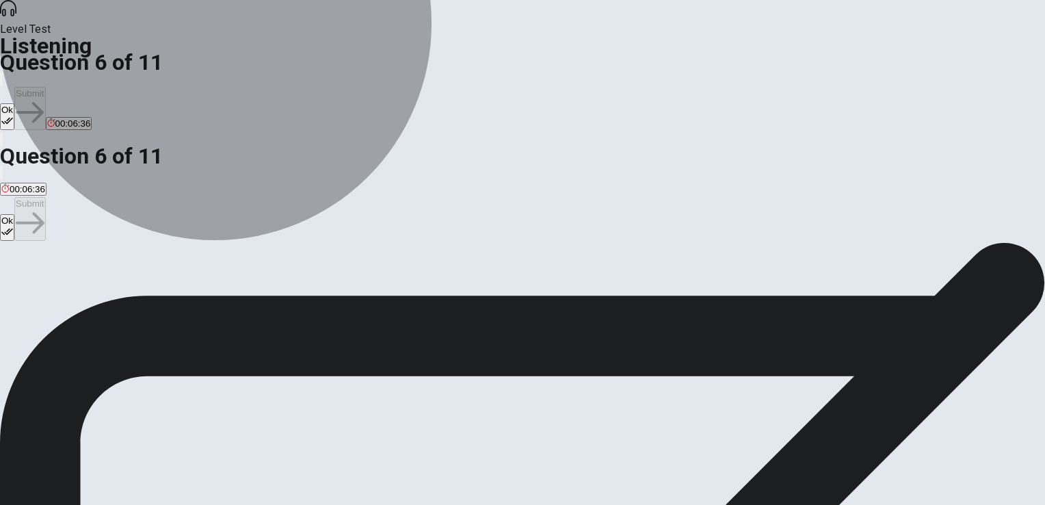
click at [532, 289] on span "It’s an introductory course that is engaging and not too demanding." at bounding box center [452, 292] width 270 height 10
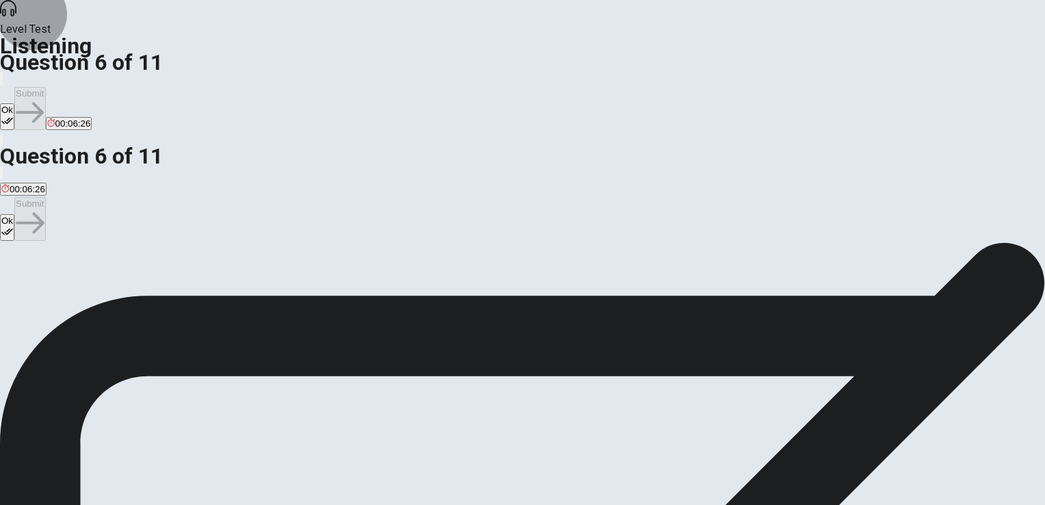
click at [13, 118] on icon "button" at bounding box center [7, 121] width 12 height 7
click at [45, 87] on button "Submit" at bounding box center [29, 108] width 31 height 43
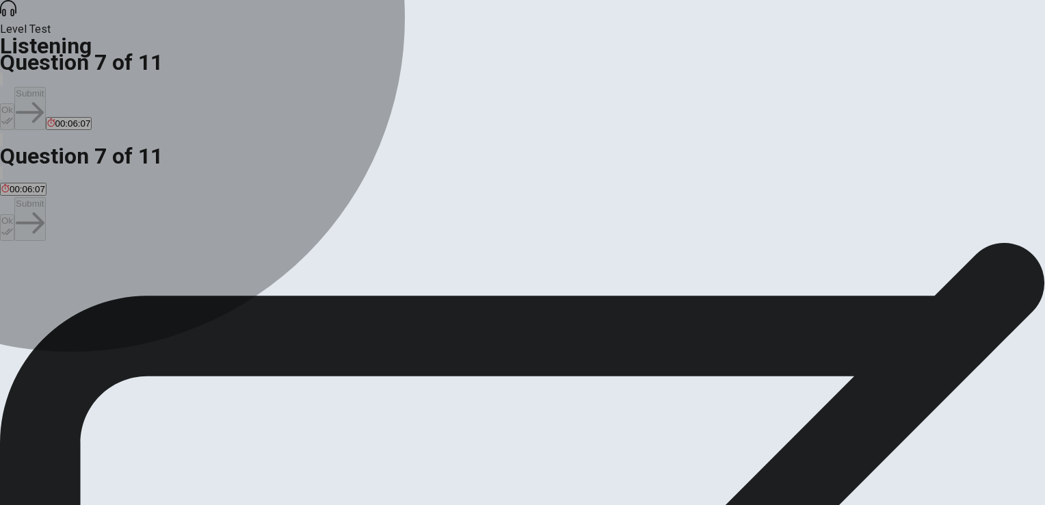
click at [125, 297] on span "Hesitant" at bounding box center [108, 292] width 34 height 10
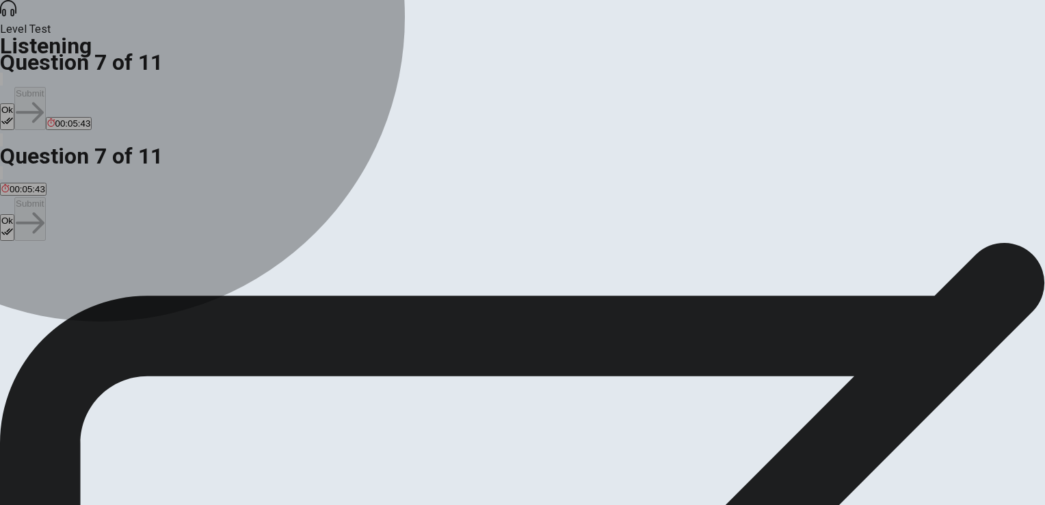
click at [90, 275] on button "B Supportive" at bounding box center [66, 286] width 47 height 23
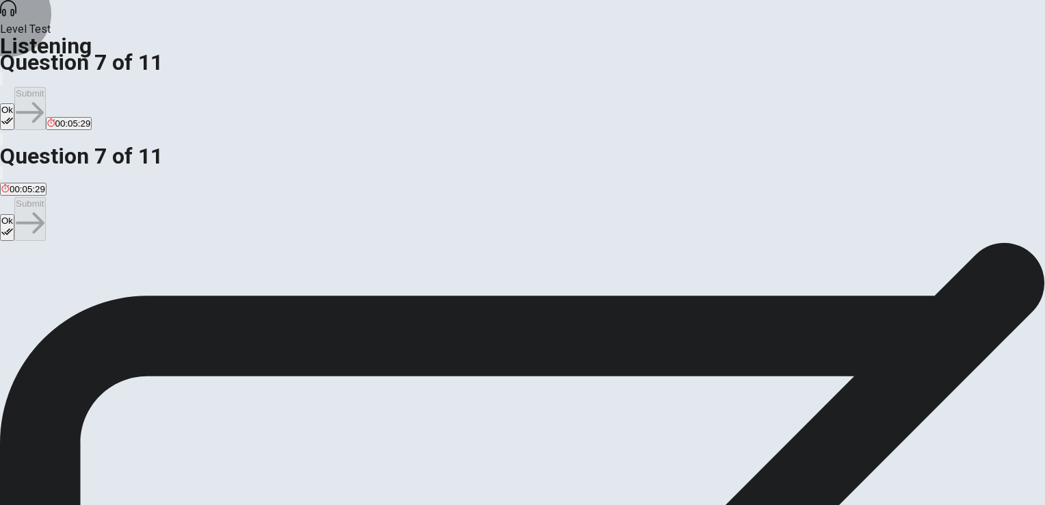
click at [14, 103] on button "Ok" at bounding box center [7, 116] width 14 height 27
click at [45, 87] on button "Submit" at bounding box center [29, 108] width 31 height 43
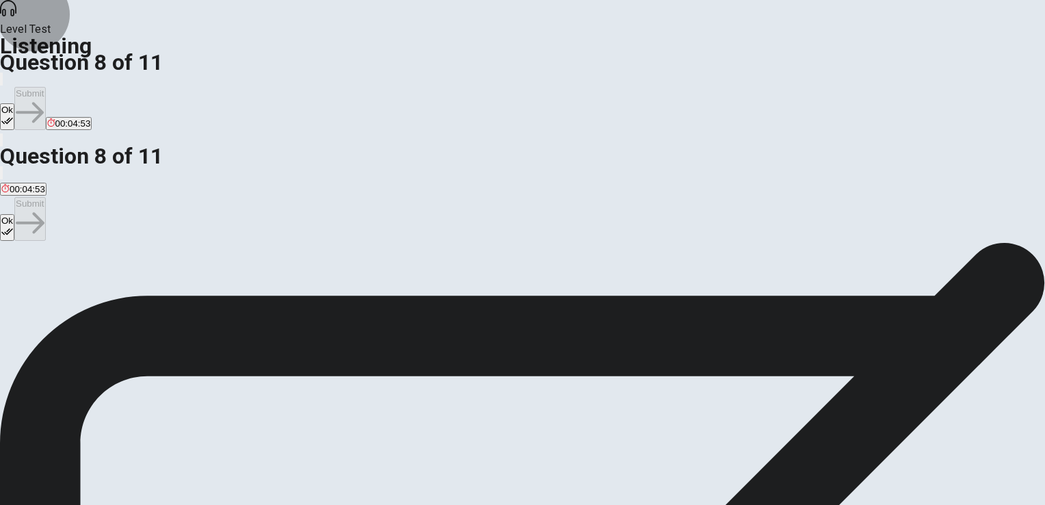
click at [13, 115] on icon "button" at bounding box center [7, 121] width 12 height 12
click at [45, 87] on button "Submit" at bounding box center [29, 108] width 31 height 43
click at [341, 275] on button "B It can broaden perspectives and provide valuable skills." at bounding box center [227, 286] width 226 height 23
click at [14, 103] on button "Ok" at bounding box center [7, 116] width 14 height 27
click at [45, 87] on button "Submit" at bounding box center [29, 108] width 31 height 43
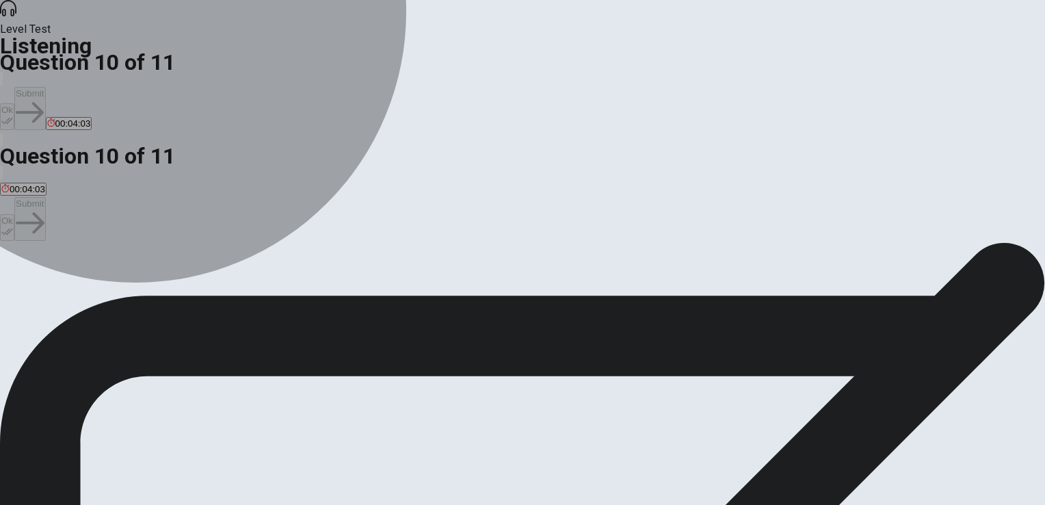
click at [453, 287] on span "It’s an engaging introductory course that aligns with the student’s curiosity a…" at bounding box center [389, 292] width 352 height 10
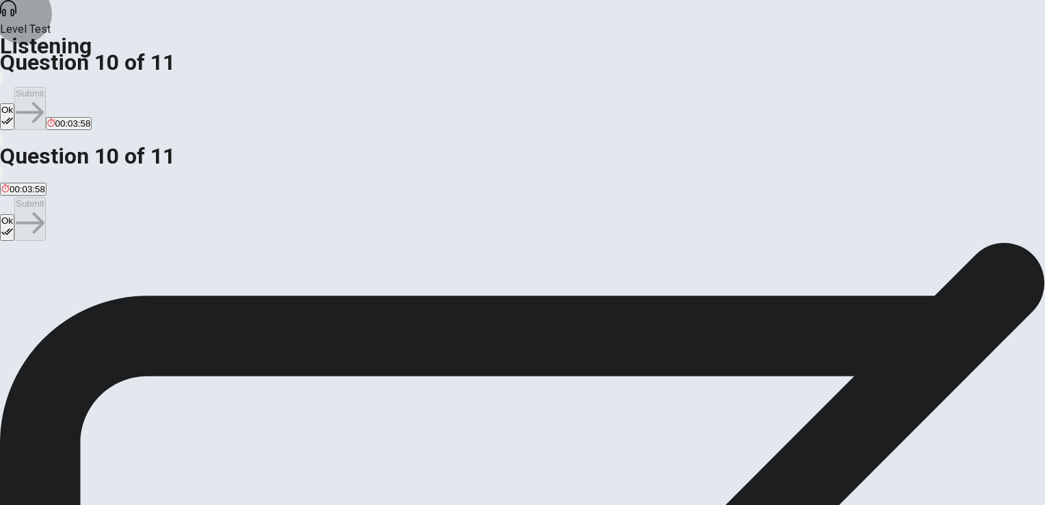
click at [14, 103] on button "Ok" at bounding box center [7, 116] width 14 height 27
click at [45, 87] on button "Submit" at bounding box center [29, 108] width 31 height 43
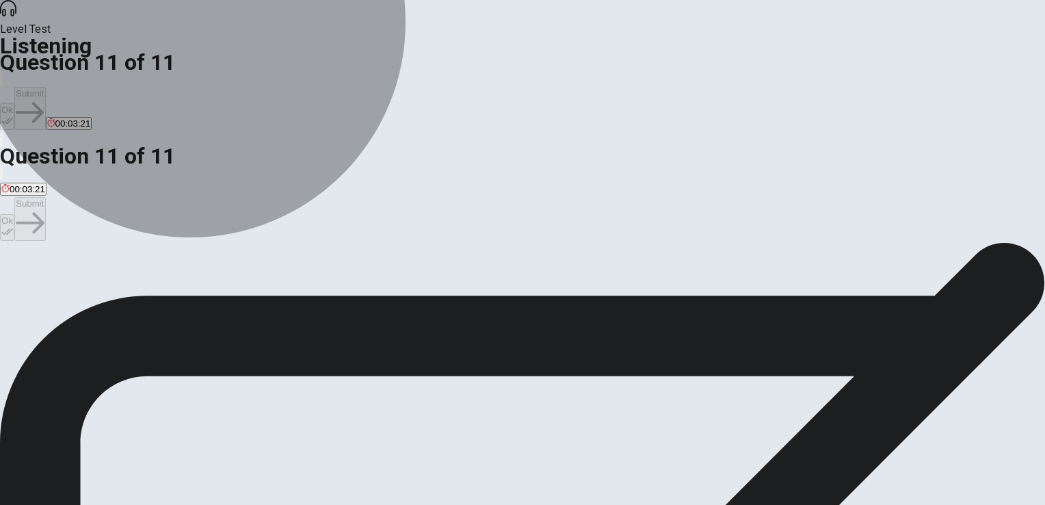
click at [179, 287] on span "More confident about her course selections." at bounding box center [89, 292] width 177 height 10
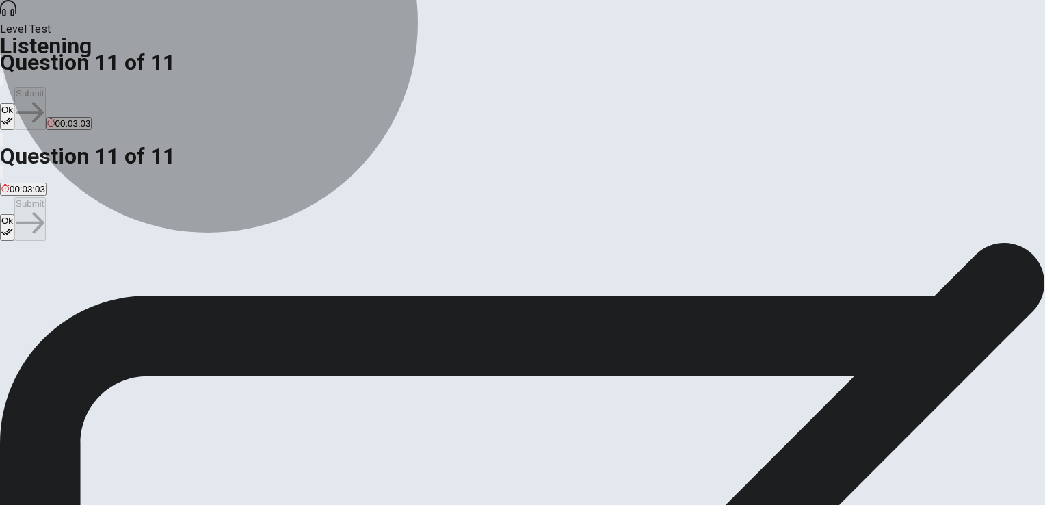
click at [490, 288] on span "Worried about the difficulty of both courses." at bounding box center [402, 292] width 175 height 10
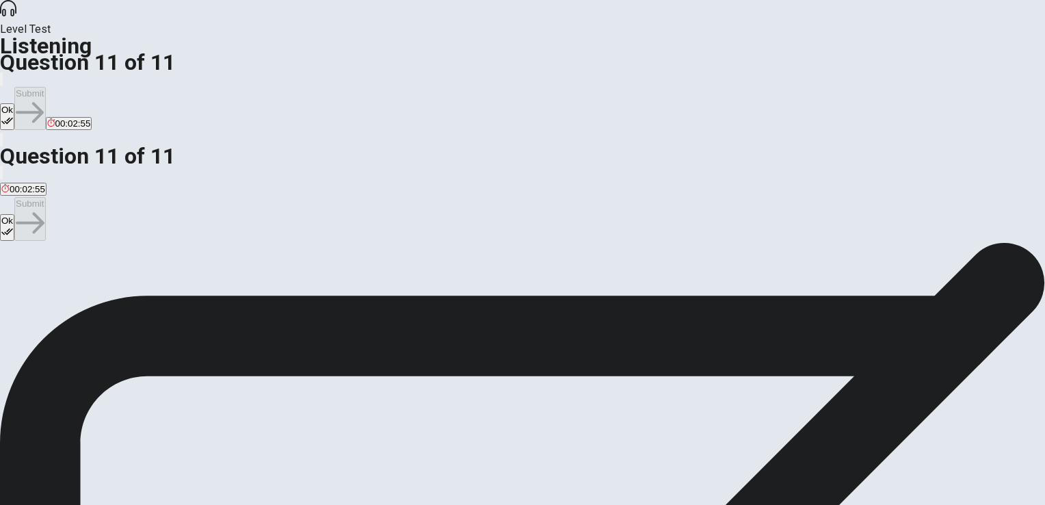
click at [180, 275] on button "A More confident about her course selections." at bounding box center [90, 286] width 180 height 23
click at [14, 103] on button "Ok" at bounding box center [7, 116] width 14 height 27
click at [45, 87] on button "Submit" at bounding box center [29, 108] width 31 height 43
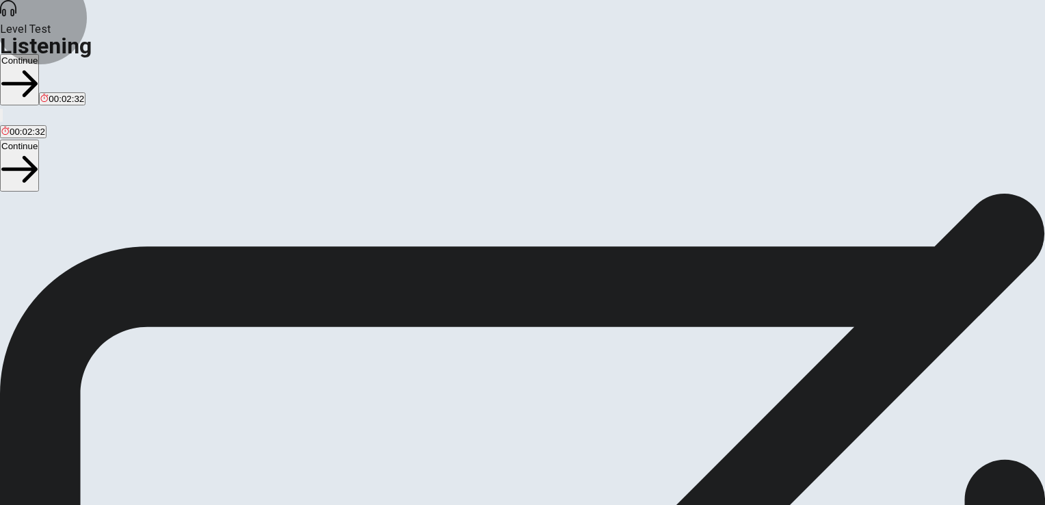
click at [39, 54] on button "Continue" at bounding box center [19, 79] width 39 height 51
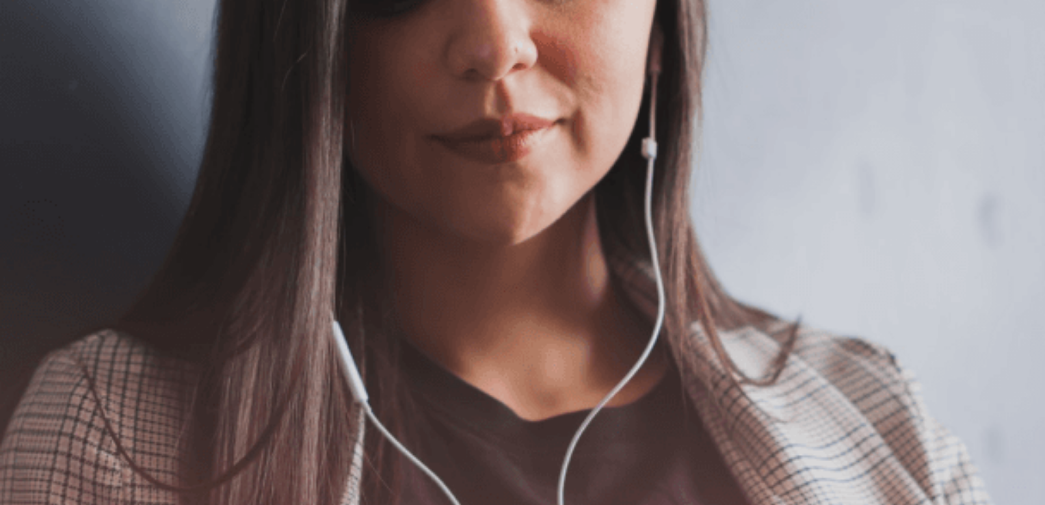
click at [419, 209] on div "The Speaking Section will begin soon. There are 3 questions in this section. Fo…" at bounding box center [522, 324] width 1045 height 230
click at [38, 87] on icon "button" at bounding box center [19, 100] width 36 height 27
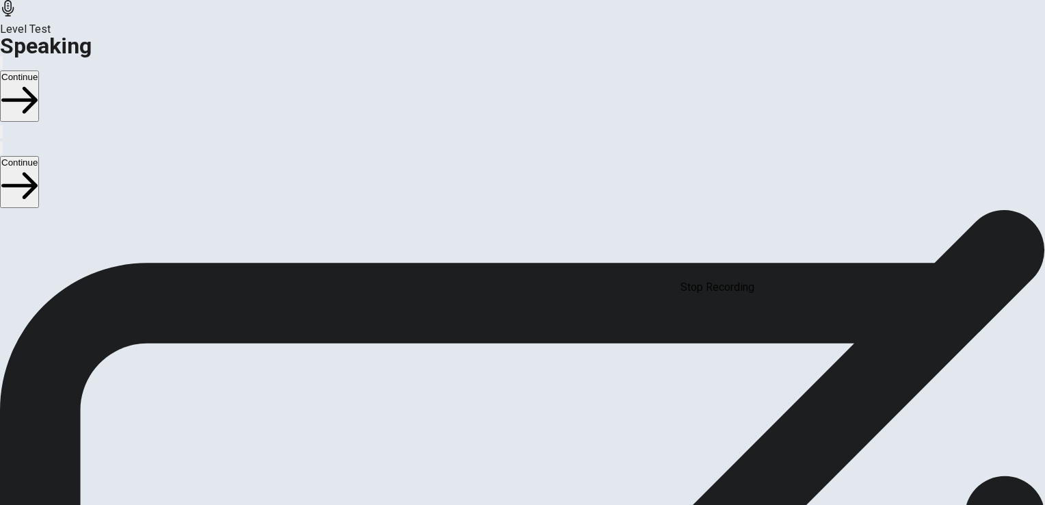
click at [543, 326] on div at bounding box center [522, 349] width 41 height 46
click at [521, 384] on icon "Play Audio" at bounding box center [514, 392] width 13 height 16
click at [39, 70] on button "Continue" at bounding box center [19, 95] width 39 height 51
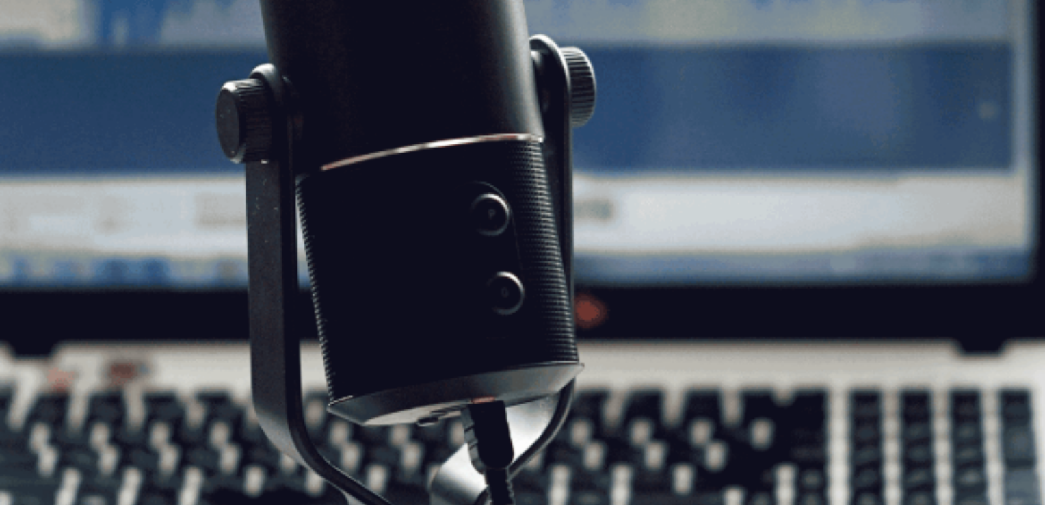
click at [39, 70] on button "Continue" at bounding box center [19, 95] width 39 height 51
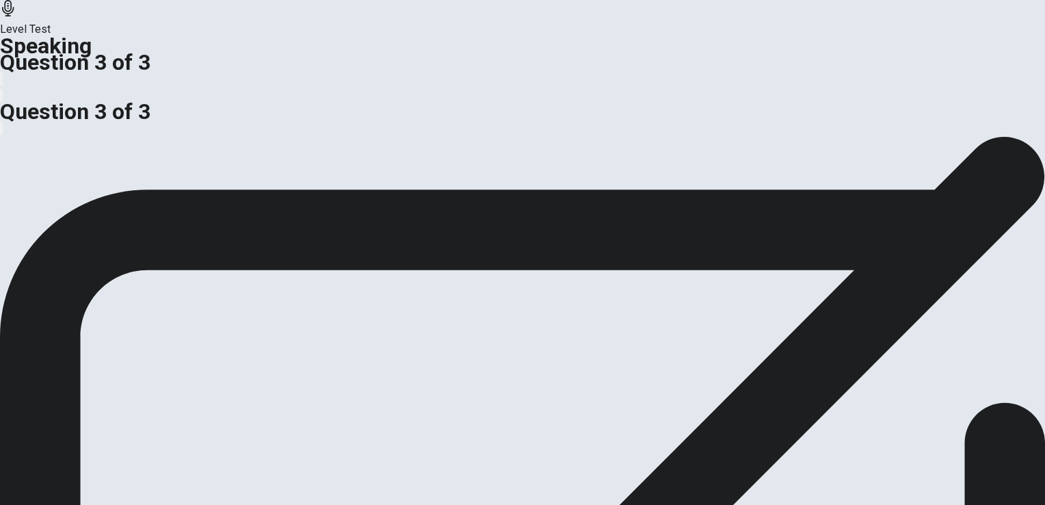
scroll to position [0, 0]
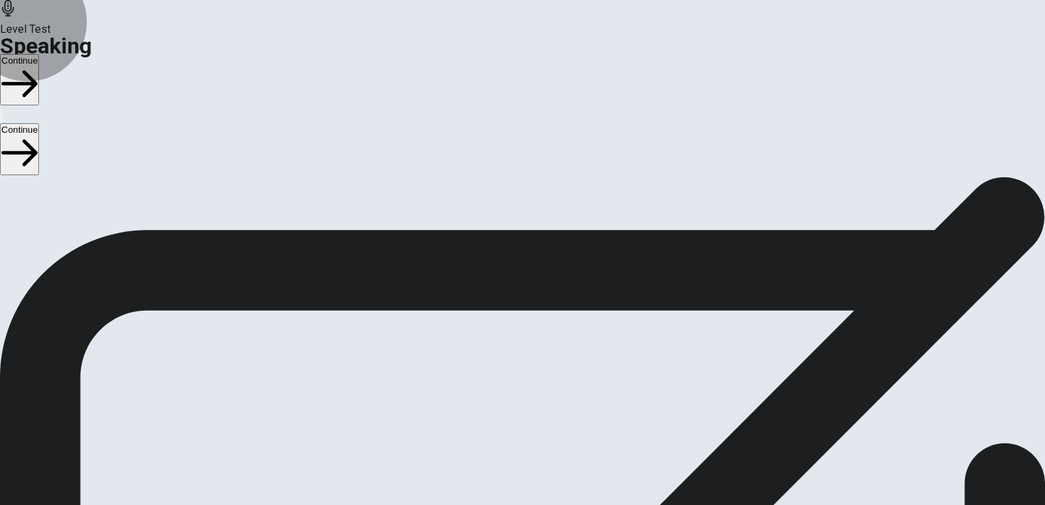
click at [39, 54] on button "Continue" at bounding box center [19, 79] width 39 height 51
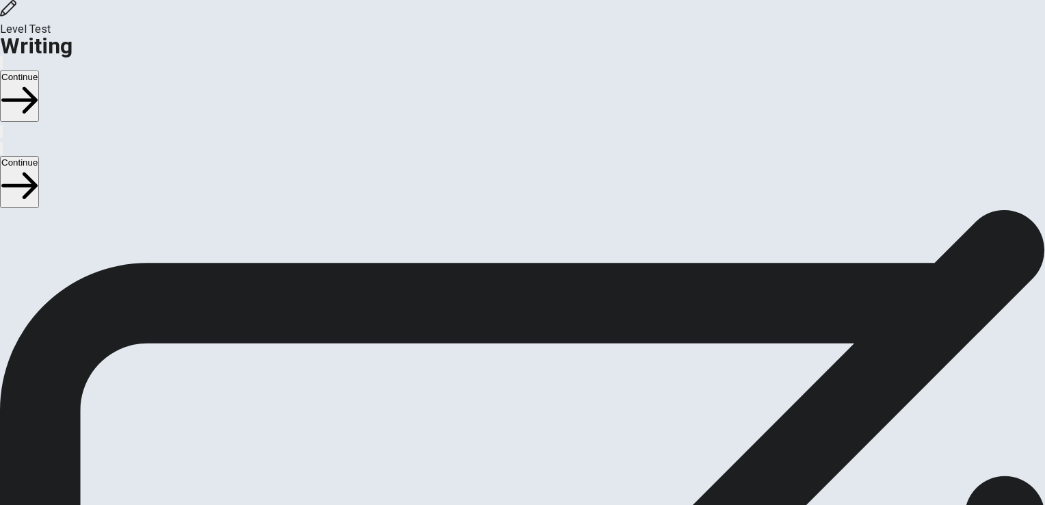
click at [39, 70] on button "Continue" at bounding box center [19, 95] width 39 height 51
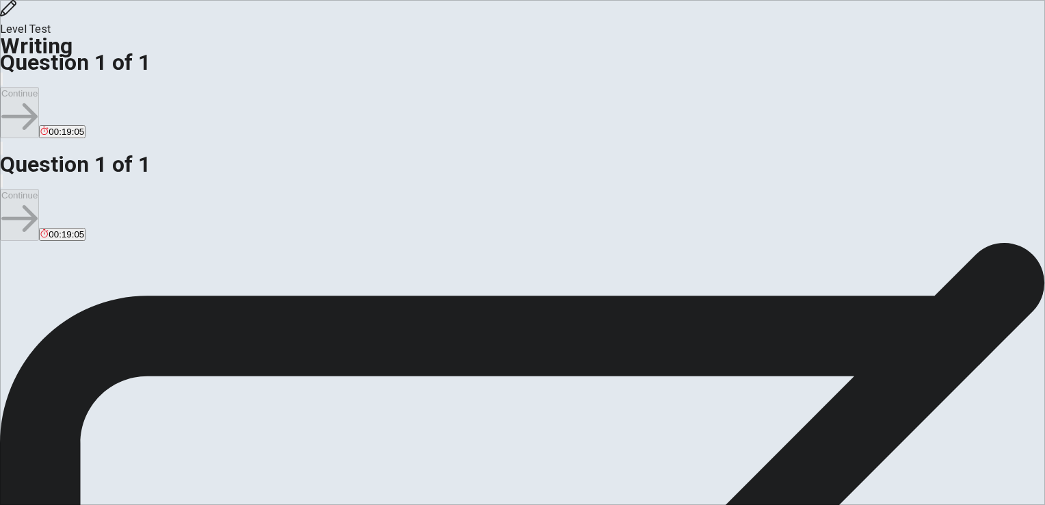
type textarea "f"
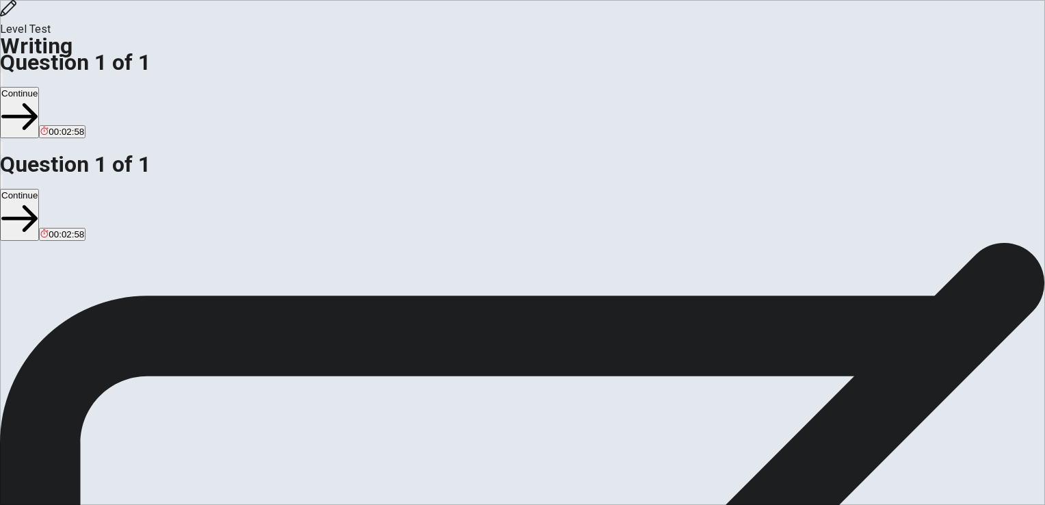
drag, startPoint x: 586, startPoint y: 137, endPoint x: 643, endPoint y: 137, distance: 57.5
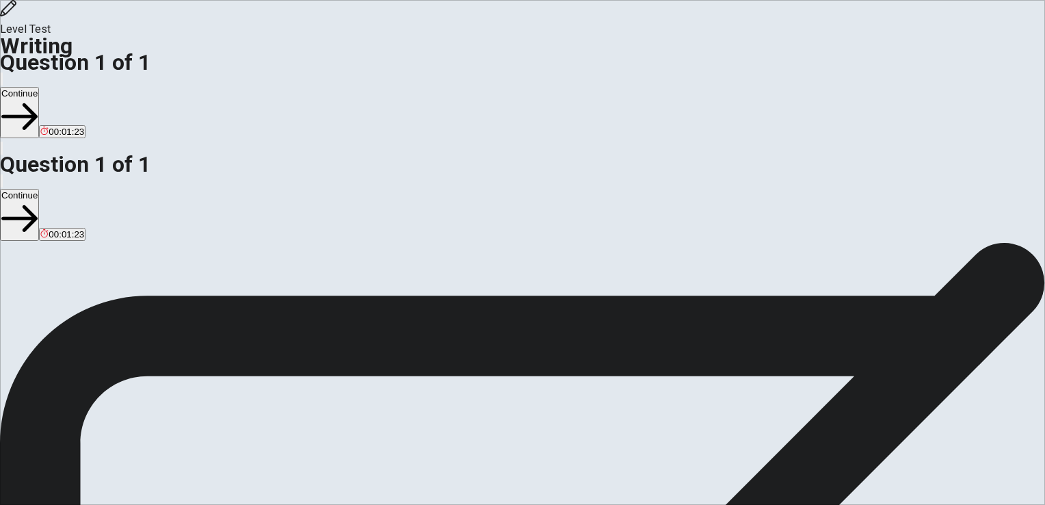
paste textarea "s"
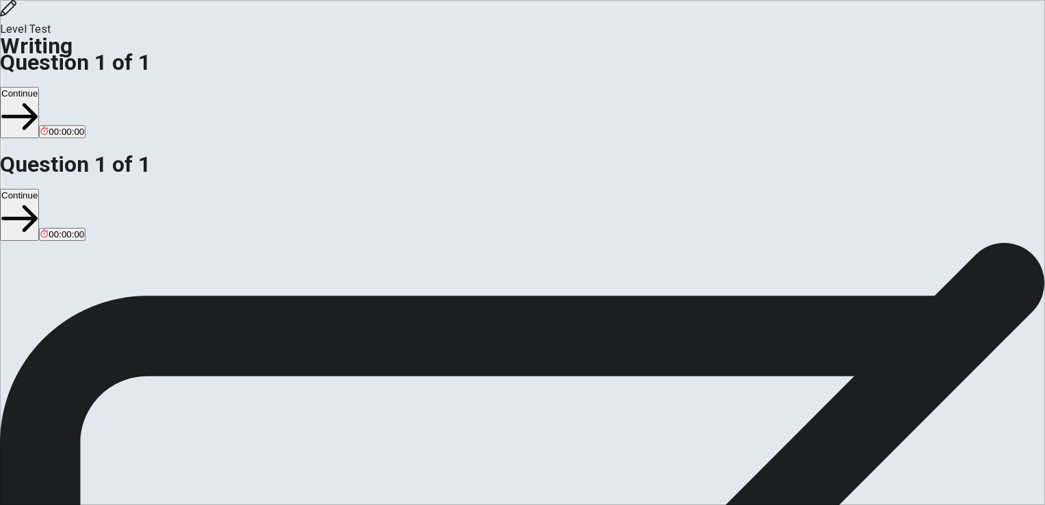
type textarea "I think social media make it easier to stay connected with friends. When I can'…"
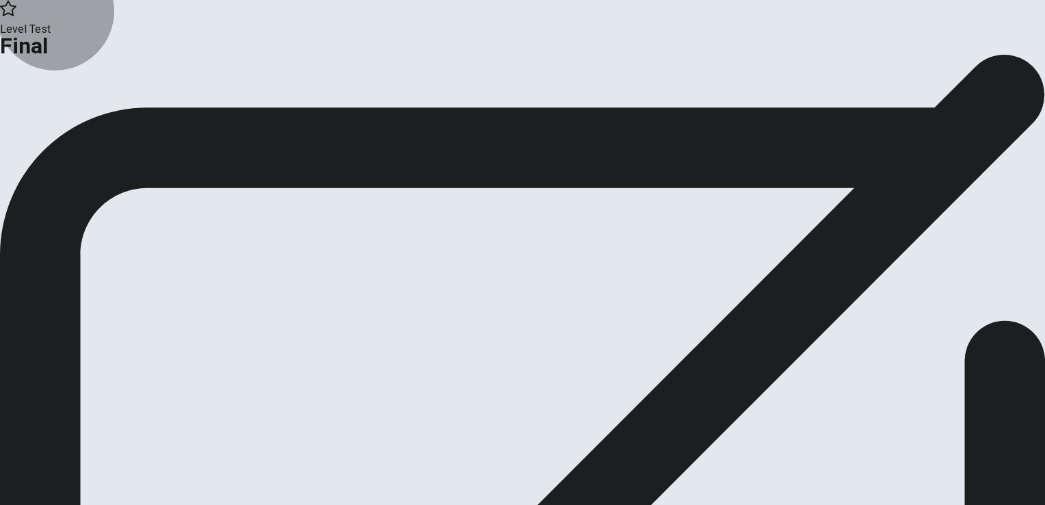
click at [55, 122] on button "Continue" at bounding box center [27, 112] width 55 height 18
